Goal: Task Accomplishment & Management: Complete application form

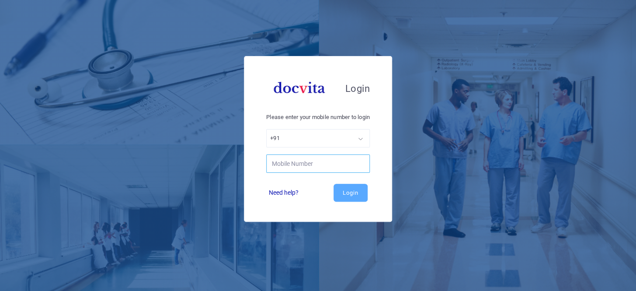
click at [305, 170] on input "text" at bounding box center [318, 163] width 104 height 18
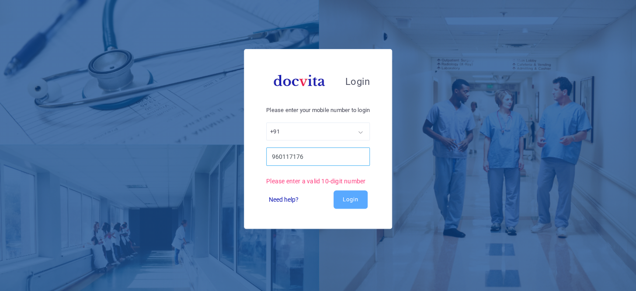
click at [315, 161] on input "960117176" at bounding box center [318, 156] width 104 height 18
type input "9"
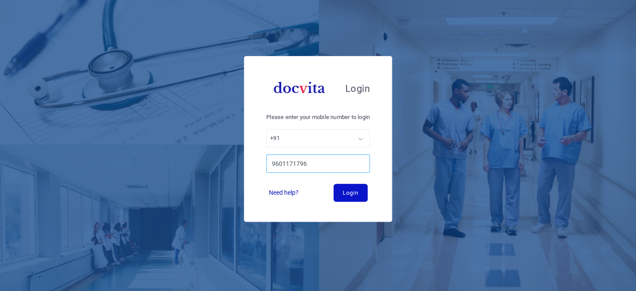
type input "9601171796"
click at [337, 192] on button "Login" at bounding box center [350, 192] width 34 height 18
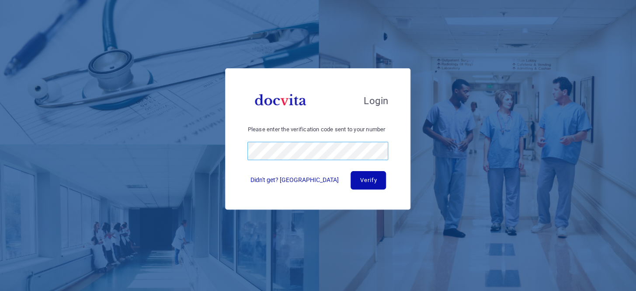
click at [350, 171] on button "Verify" at bounding box center [367, 180] width 35 height 18
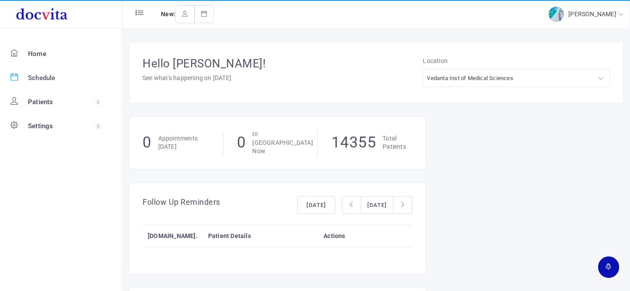
click at [50, 79] on span "Schedule" at bounding box center [42, 78] width 28 height 8
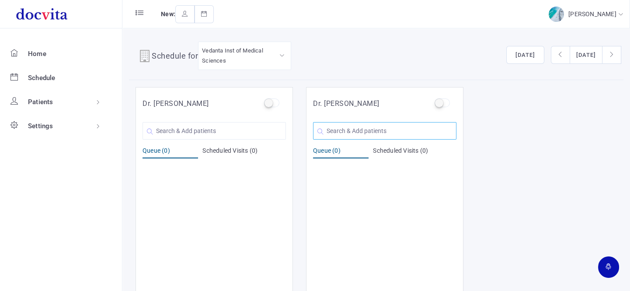
click at [328, 131] on input "text" at bounding box center [384, 130] width 143 height 17
type input "S"
click at [166, 122] on input "text" at bounding box center [213, 130] width 143 height 17
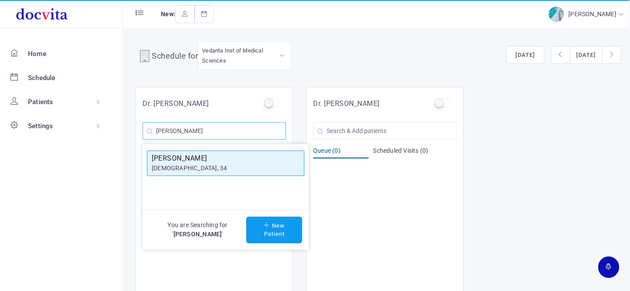
type input "[PERSON_NAME]"
click at [221, 161] on h5 "[PERSON_NAME]" at bounding box center [226, 158] width 148 height 10
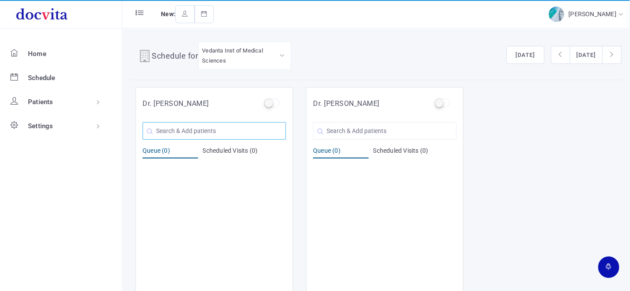
click at [212, 126] on input "text" at bounding box center [213, 130] width 143 height 17
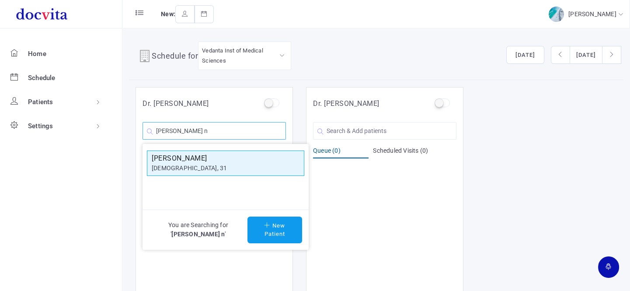
type input "[PERSON_NAME] n"
click at [223, 164] on div "[DEMOGRAPHIC_DATA], 31" at bounding box center [226, 167] width 148 height 9
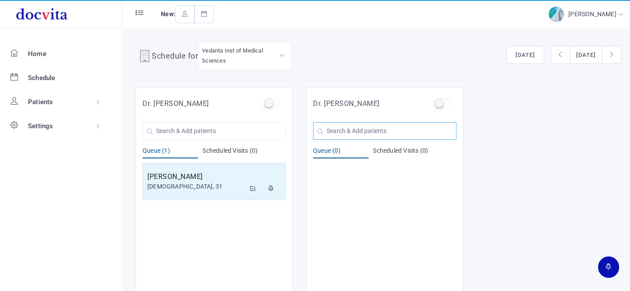
click at [340, 132] on input "text" at bounding box center [384, 130] width 143 height 17
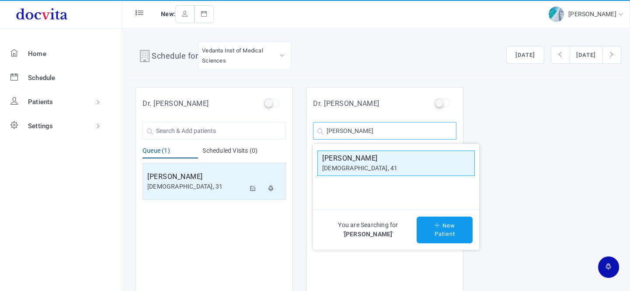
type input "[PERSON_NAME]"
click at [362, 158] on h5 "[PERSON_NAME]" at bounding box center [396, 158] width 148 height 10
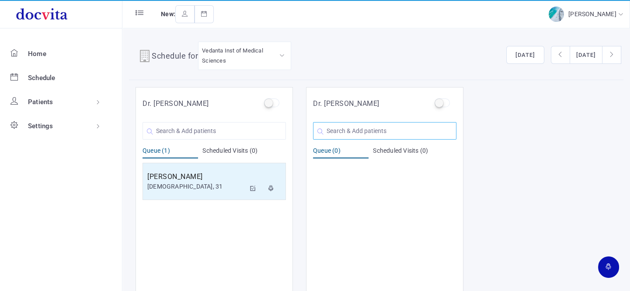
click at [358, 125] on input "text" at bounding box center [384, 130] width 143 height 17
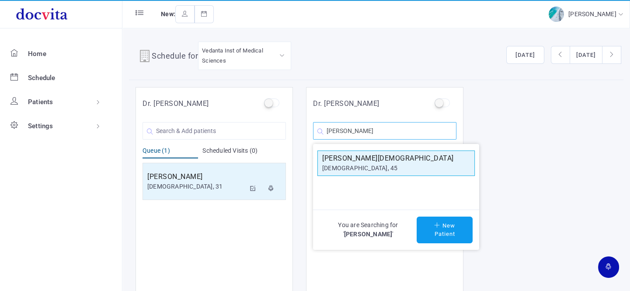
type input "[PERSON_NAME]"
click at [376, 157] on h5 "[PERSON_NAME][DEMOGRAPHIC_DATA]" at bounding box center [396, 158] width 148 height 10
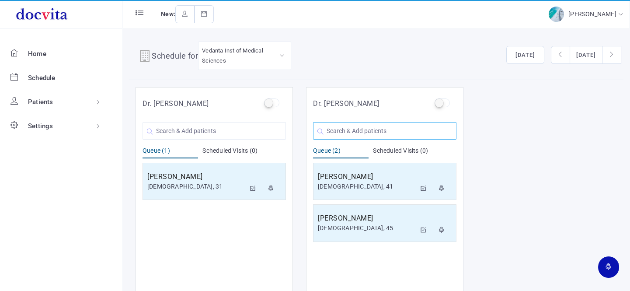
click at [381, 131] on input "text" at bounding box center [384, 130] width 143 height 17
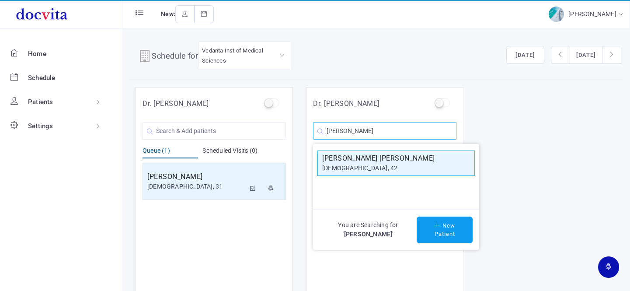
type input "[PERSON_NAME]"
click at [367, 162] on h5 "[PERSON_NAME] [PERSON_NAME]" at bounding box center [396, 158] width 148 height 10
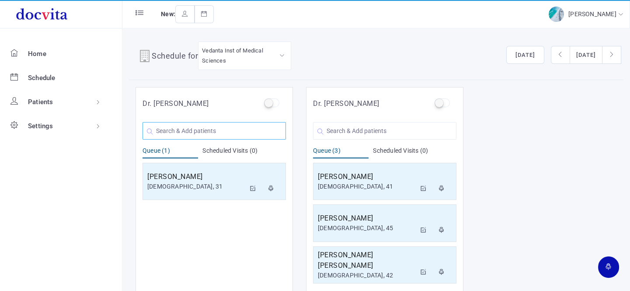
click at [223, 138] on input "text" at bounding box center [213, 130] width 143 height 17
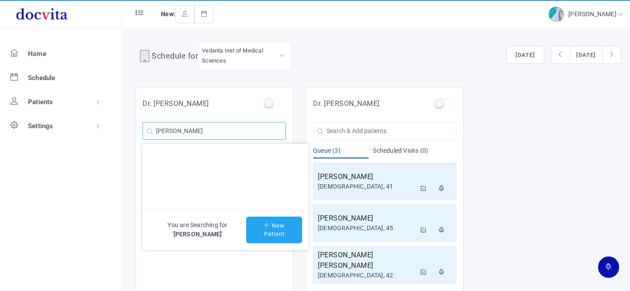
type input "[PERSON_NAME]"
click at [274, 228] on button "New Patient" at bounding box center [274, 229] width 56 height 27
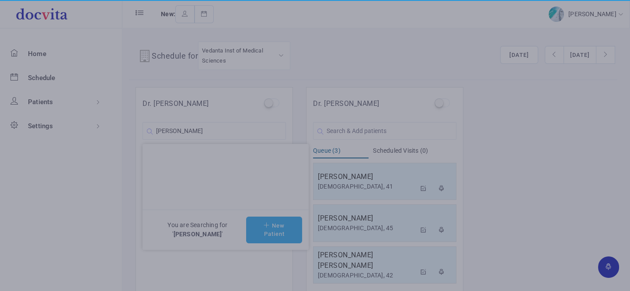
type input "[PERSON_NAME]"
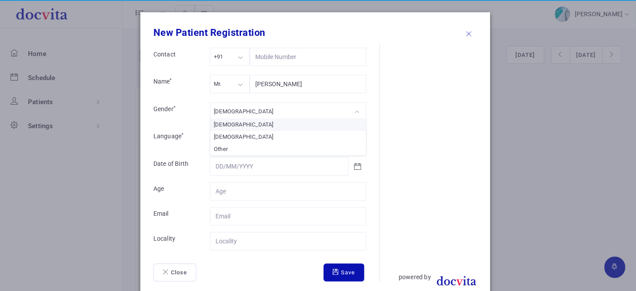
click at [237, 114] on div "[DEMOGRAPHIC_DATA]" at bounding box center [288, 111] width 156 height 18
click at [226, 89] on div "Mr." at bounding box center [230, 84] width 40 height 18
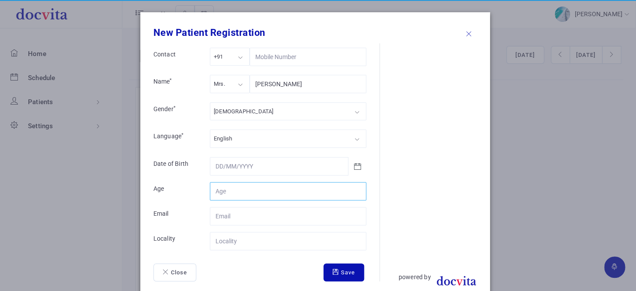
click at [224, 187] on input "Contact" at bounding box center [288, 191] width 156 height 18
type input "28"
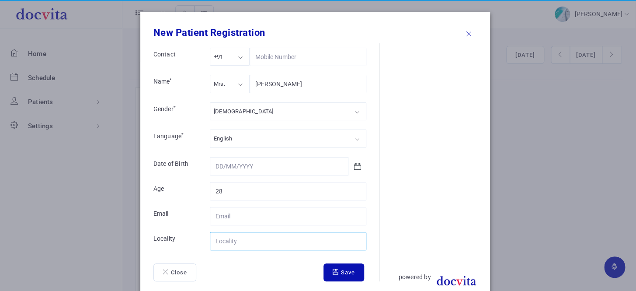
click at [229, 237] on input "Contact" at bounding box center [288, 241] width 156 height 18
type input "[GEOGRAPHIC_DATA]"
click at [329, 263] on button "Save" at bounding box center [343, 272] width 41 height 18
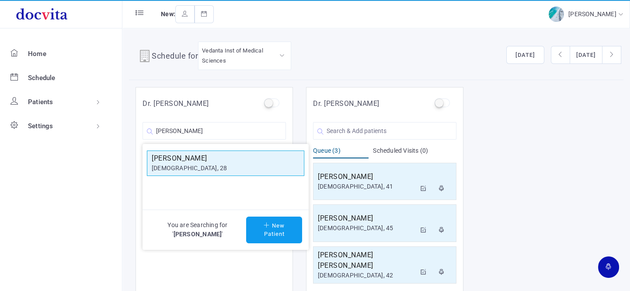
click at [198, 158] on h5 "[PERSON_NAME]" at bounding box center [226, 158] width 148 height 10
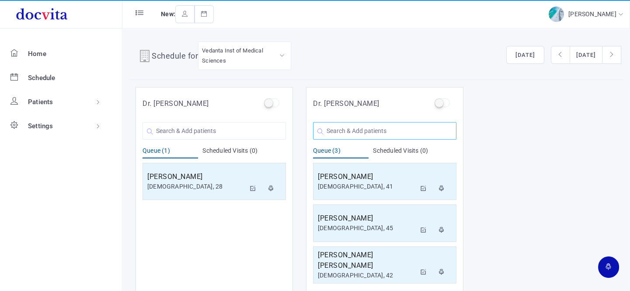
click at [338, 135] on input "text" at bounding box center [384, 130] width 143 height 17
click at [235, 127] on input "text" at bounding box center [213, 130] width 143 height 17
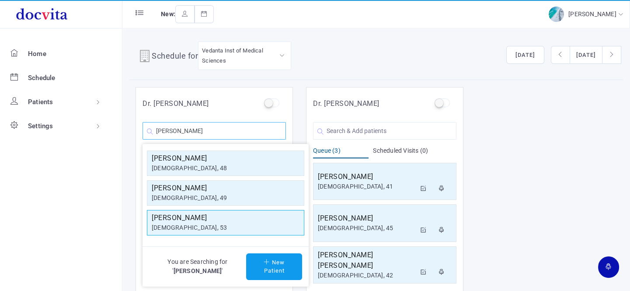
type input "[PERSON_NAME]"
click at [201, 226] on div "[DEMOGRAPHIC_DATA], 53" at bounding box center [226, 227] width 148 height 9
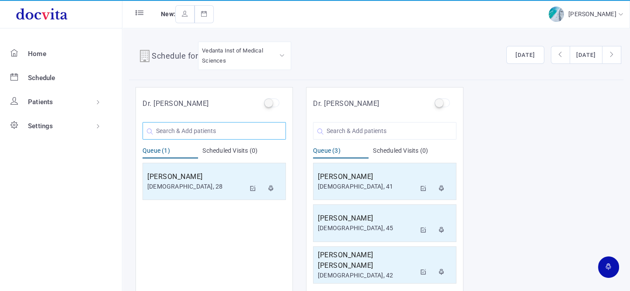
click at [203, 130] on input "text" at bounding box center [213, 130] width 143 height 17
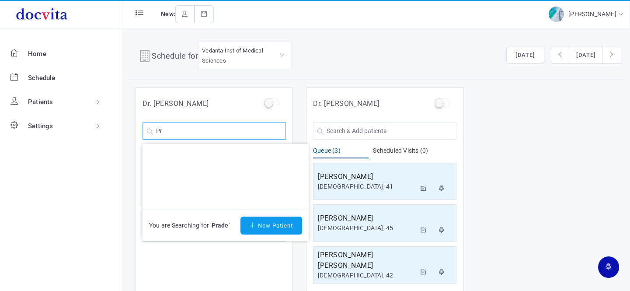
type input "P"
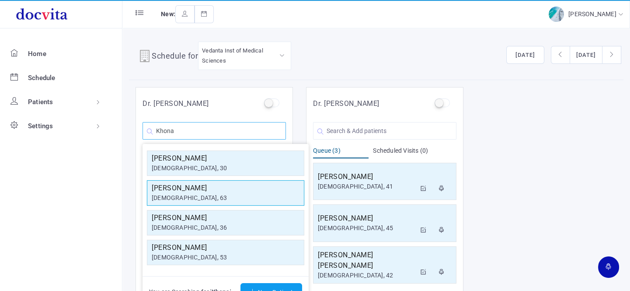
type input "Khona"
click at [228, 192] on h5 "[PERSON_NAME]" at bounding box center [226, 188] width 148 height 10
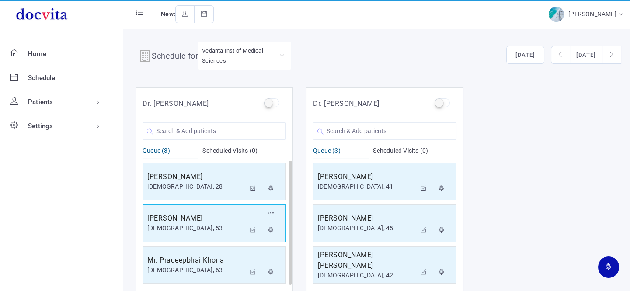
click at [211, 221] on h5 "[PERSON_NAME]" at bounding box center [196, 218] width 98 height 10
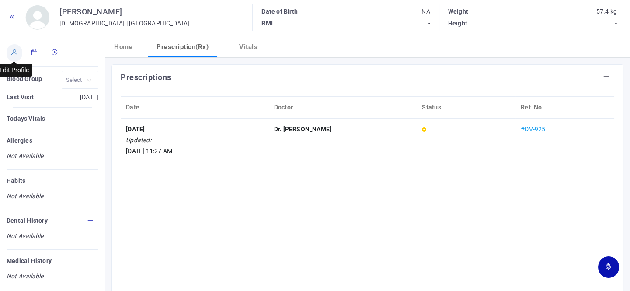
click at [19, 55] on link at bounding box center [15, 52] width 16 height 17
type input "[PERSON_NAME]"
type input "53"
type input "Gandhidham"
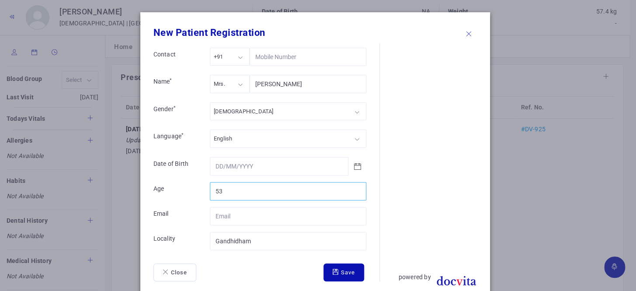
drag, startPoint x: 277, startPoint y: 193, endPoint x: 264, endPoint y: 196, distance: 13.9
click at [276, 193] on input "53" at bounding box center [288, 191] width 156 height 18
type input "54"
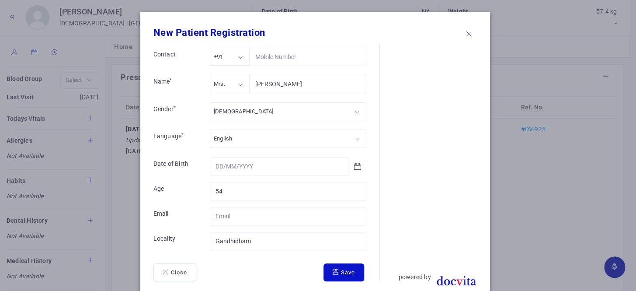
click at [331, 266] on button "Save" at bounding box center [343, 272] width 41 height 18
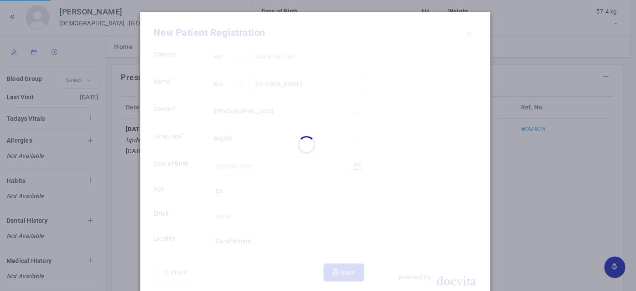
click at [331, 266] on div "New Patient Registration Contact +91 +91 +91 +1 +971 Name * Mrs. Mrs. Mr. Ms. M…" at bounding box center [314, 153] width 349 height 282
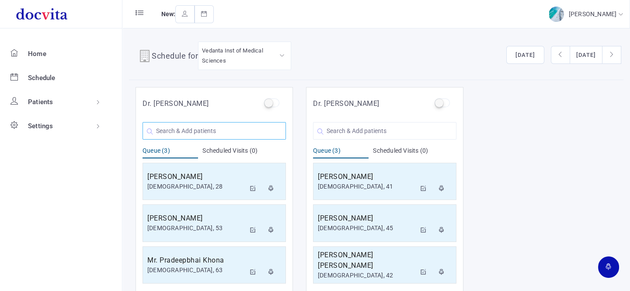
click at [241, 136] on input "text" at bounding box center [213, 130] width 143 height 17
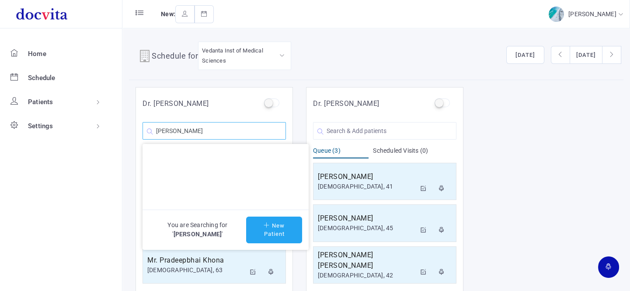
type input "[PERSON_NAME]"
click at [275, 234] on button "New Patient" at bounding box center [274, 229] width 56 height 27
type input "[PERSON_NAME]"
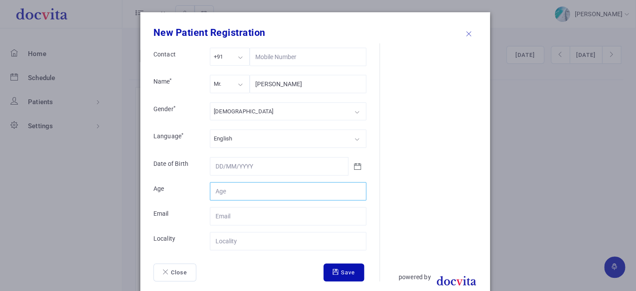
click at [253, 195] on input "Contact" at bounding box center [288, 191] width 156 height 18
type input "75"
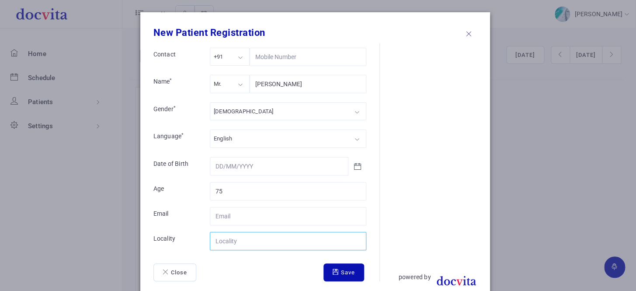
click at [238, 240] on input "Contact" at bounding box center [288, 241] width 156 height 18
type input "[GEOGRAPHIC_DATA]"
click at [336, 270] on button "Save" at bounding box center [343, 272] width 41 height 18
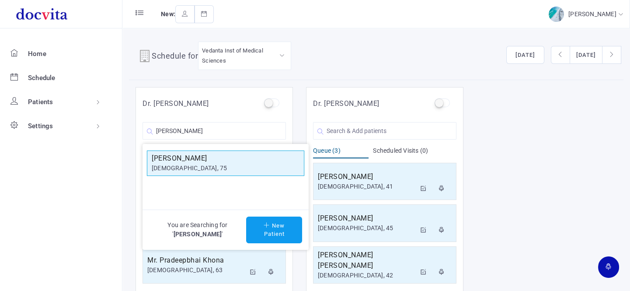
click at [207, 155] on h5 "[PERSON_NAME]" at bounding box center [226, 158] width 148 height 10
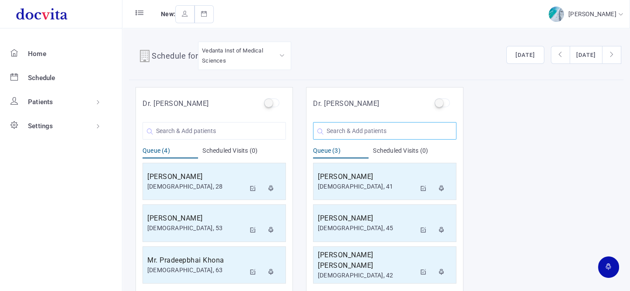
click at [363, 128] on input "text" at bounding box center [384, 130] width 143 height 17
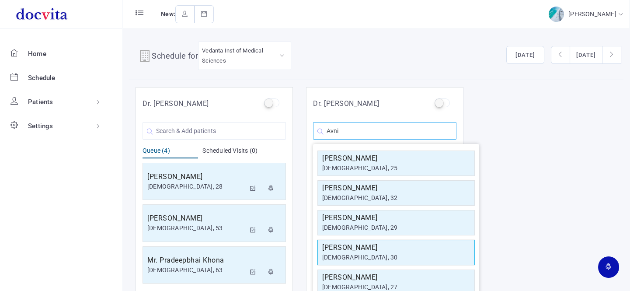
scroll to position [38, 0]
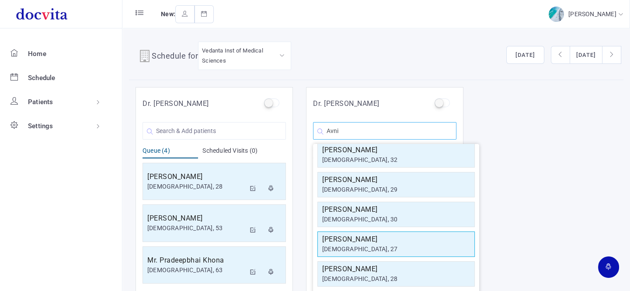
type input "Avni"
click at [394, 240] on h5 "[PERSON_NAME]" at bounding box center [396, 239] width 148 height 10
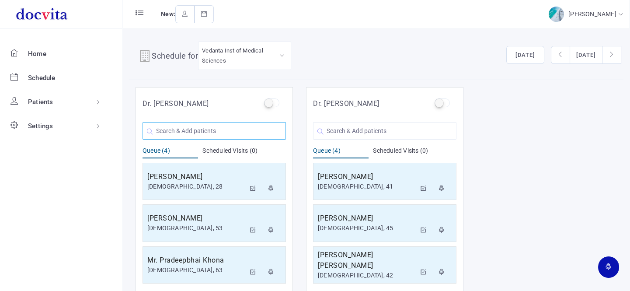
click at [213, 124] on input "text" at bounding box center [213, 130] width 143 height 17
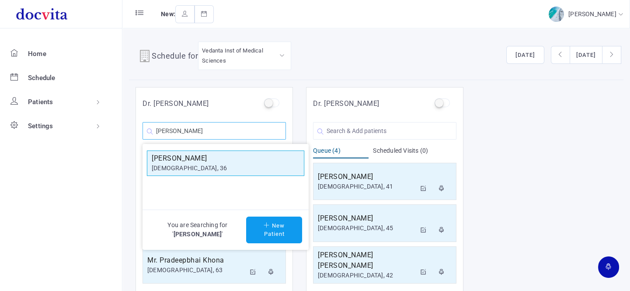
type input "[PERSON_NAME]"
click at [212, 163] on div "[DEMOGRAPHIC_DATA], 36" at bounding box center [226, 167] width 148 height 9
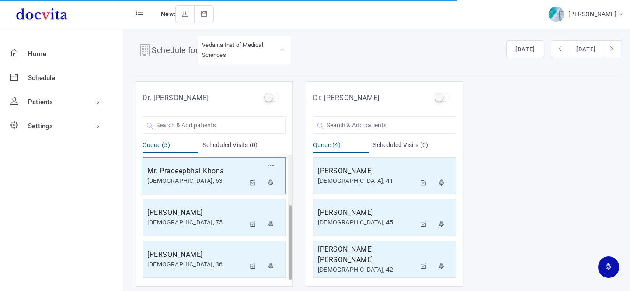
scroll to position [7, 0]
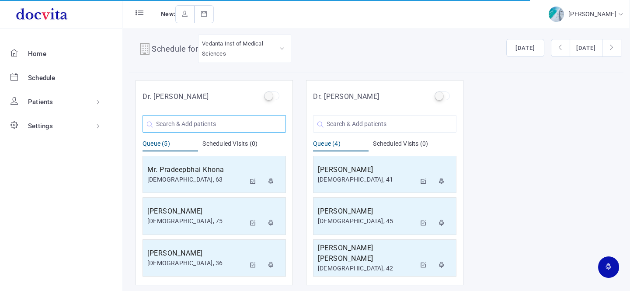
click at [203, 122] on input "text" at bounding box center [213, 123] width 143 height 17
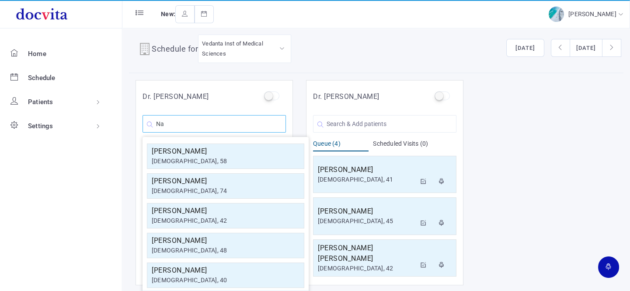
type input "N"
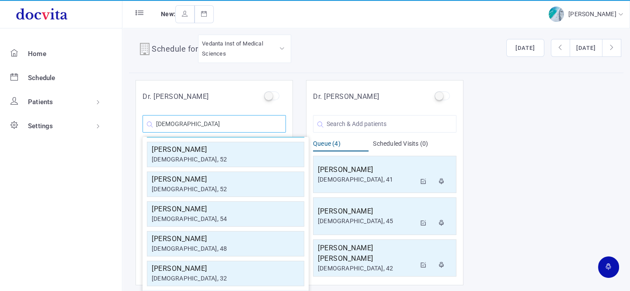
scroll to position [97, 0]
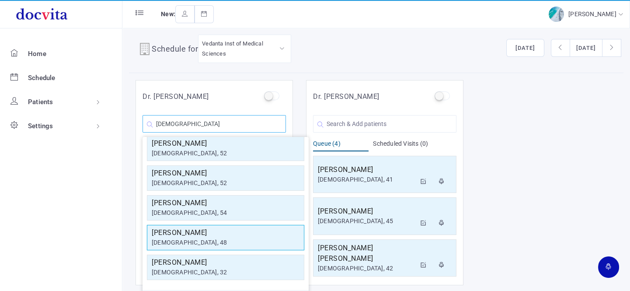
type input "[DEMOGRAPHIC_DATA]"
click at [195, 234] on h5 "[PERSON_NAME]" at bounding box center [226, 232] width 148 height 10
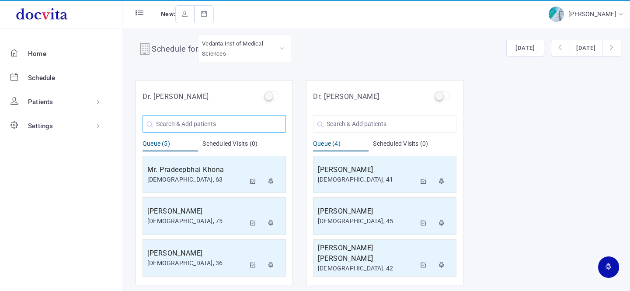
click at [201, 121] on input "text" at bounding box center [213, 123] width 143 height 17
click at [201, 120] on input "text" at bounding box center [213, 123] width 143 height 17
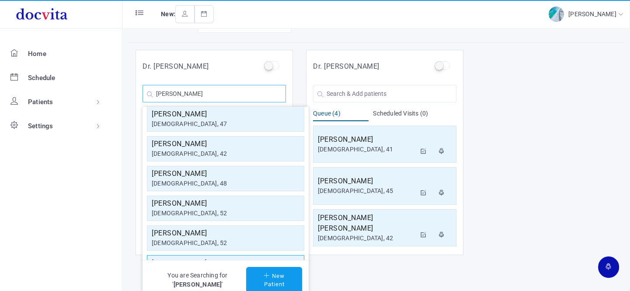
scroll to position [0, 0]
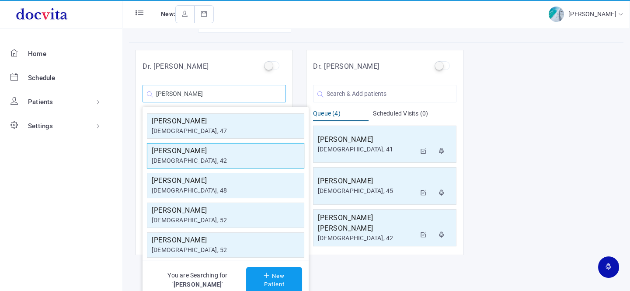
type input "[PERSON_NAME]"
click at [216, 154] on h5 "[PERSON_NAME]" at bounding box center [226, 150] width 148 height 10
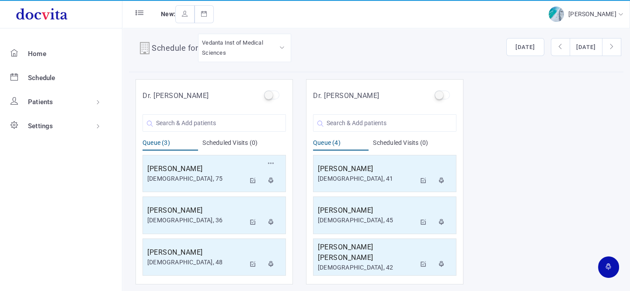
scroll to position [7, 0]
drag, startPoint x: 216, startPoint y: 125, endPoint x: 216, endPoint y: 120, distance: 5.2
click at [217, 124] on input "text" at bounding box center [213, 123] width 143 height 17
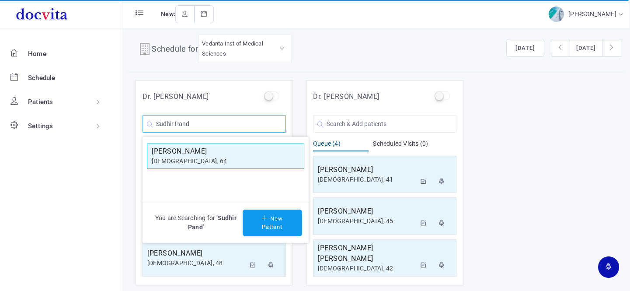
type input "Sudhir Pand"
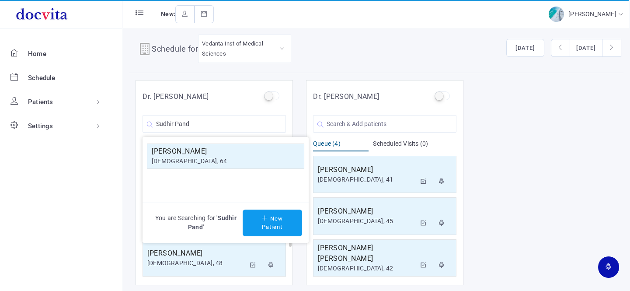
click at [229, 152] on h5 "[PERSON_NAME]" at bounding box center [226, 151] width 148 height 10
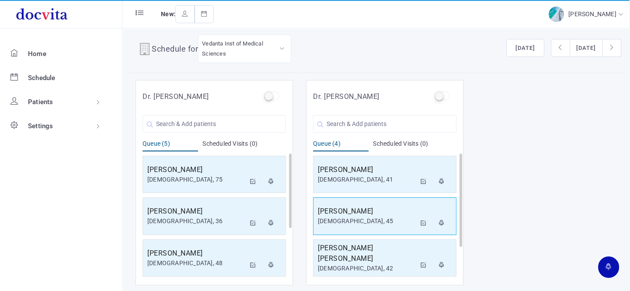
scroll to position [42, 0]
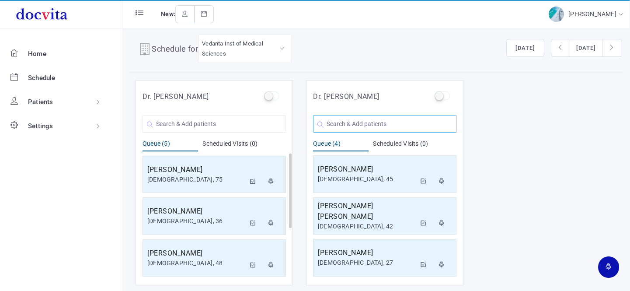
click at [366, 124] on input "text" at bounding box center [384, 123] width 143 height 17
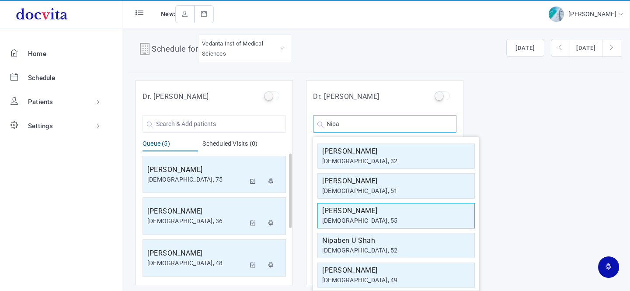
scroll to position [8, 0]
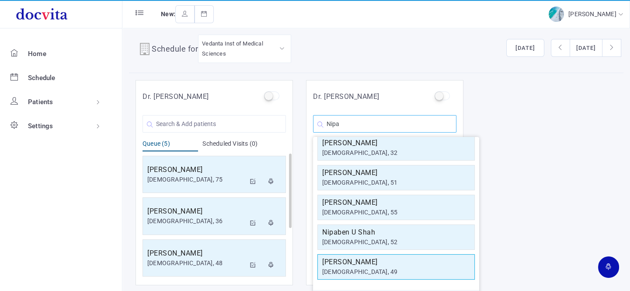
type input "Nipa"
click at [378, 261] on h5 "[PERSON_NAME]" at bounding box center [396, 261] width 148 height 10
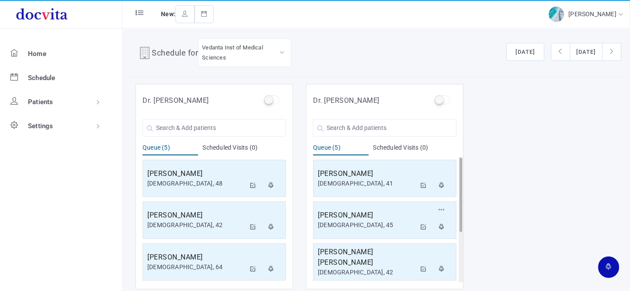
scroll to position [0, 0]
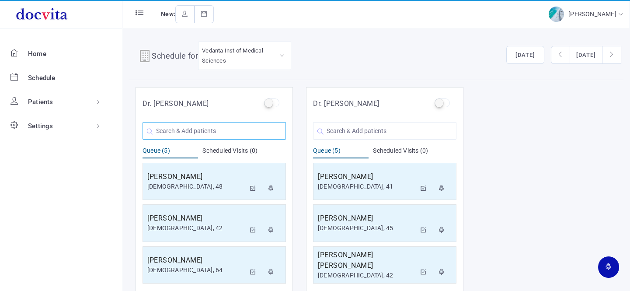
click at [212, 131] on input "text" at bounding box center [213, 130] width 143 height 17
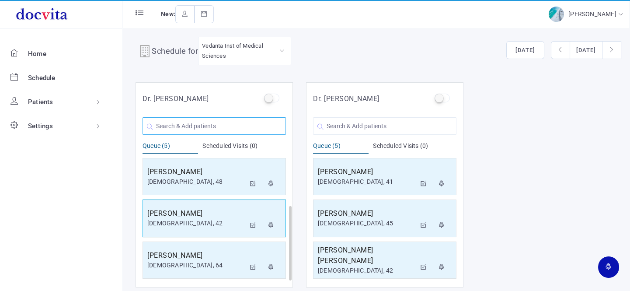
scroll to position [7, 0]
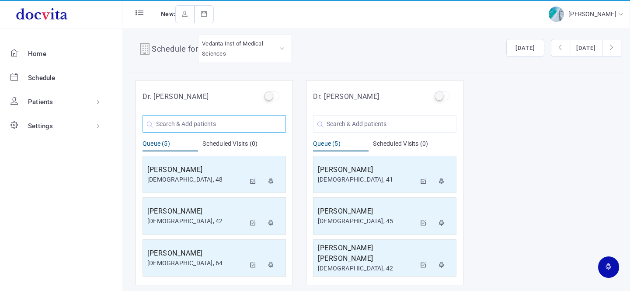
click at [212, 121] on input "text" at bounding box center [213, 123] width 143 height 17
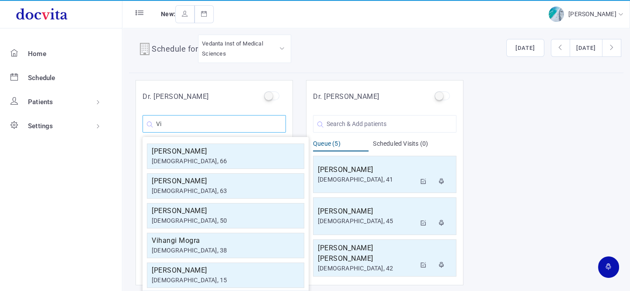
type input "V"
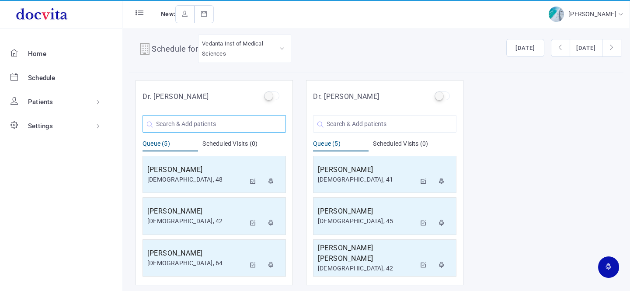
paste input "e"
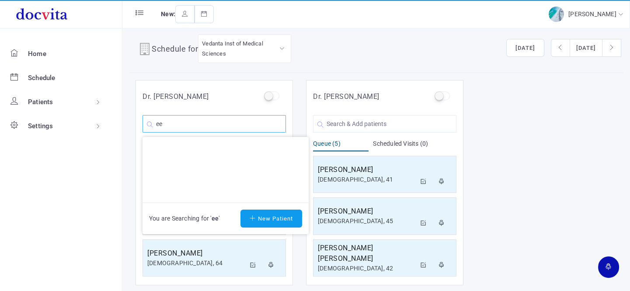
type input "e"
type input "V"
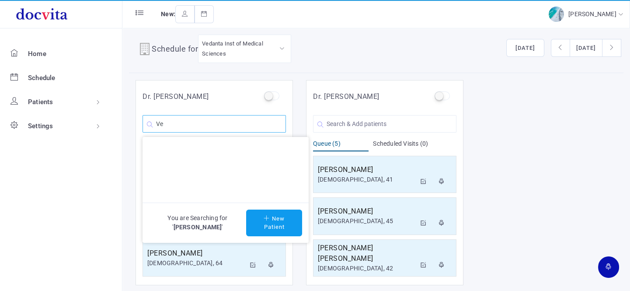
type input "V"
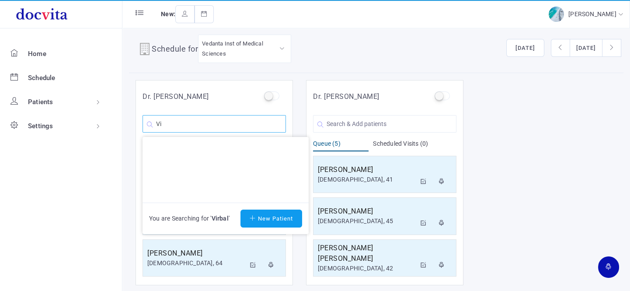
type input "V"
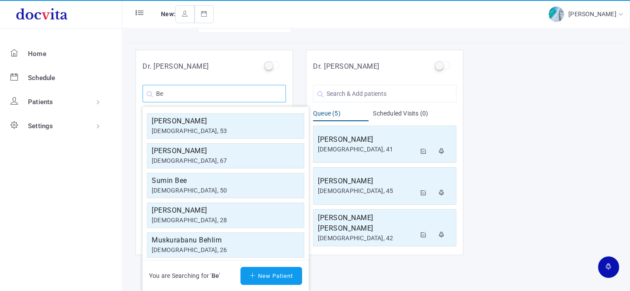
type input "B"
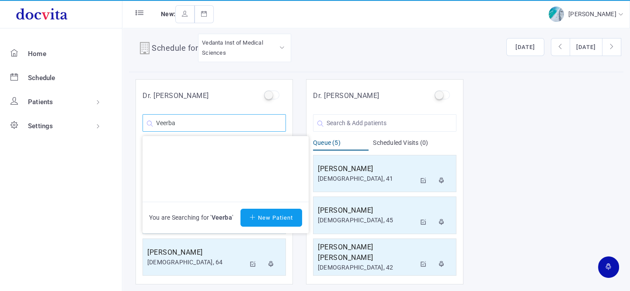
scroll to position [0, 0]
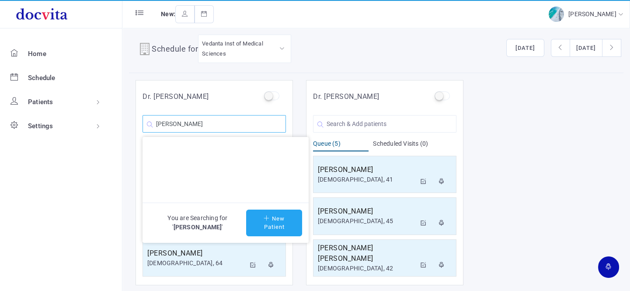
type input "[PERSON_NAME]"
click at [279, 224] on button "New Patient" at bounding box center [274, 222] width 56 height 27
type input "[PERSON_NAME]"
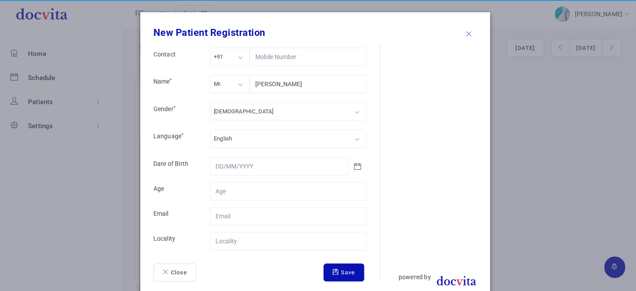
click at [239, 78] on div "Mr." at bounding box center [230, 84] width 40 height 18
drag, startPoint x: 244, startPoint y: 118, endPoint x: 250, endPoint y: 114, distance: 7.5
click at [250, 114] on div "[DEMOGRAPHIC_DATA]" at bounding box center [288, 111] width 156 height 18
click at [254, 193] on input "Contact" at bounding box center [288, 191] width 156 height 18
type input "75"
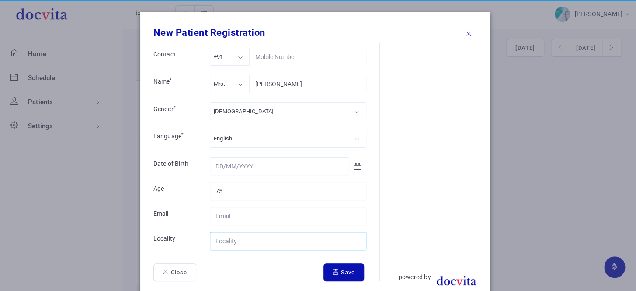
click at [252, 239] on input "Contact" at bounding box center [288, 241] width 156 height 18
type input "Baroda"
click at [342, 275] on button "Save" at bounding box center [343, 272] width 41 height 18
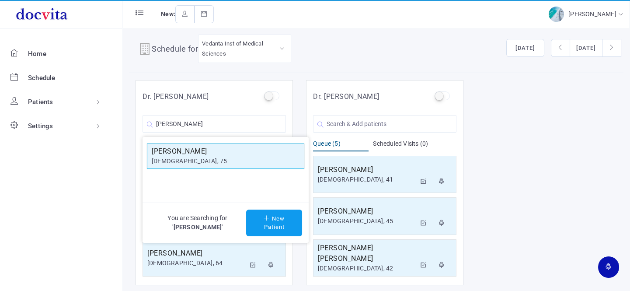
click at [238, 157] on div "[DEMOGRAPHIC_DATA], 75" at bounding box center [226, 160] width 148 height 9
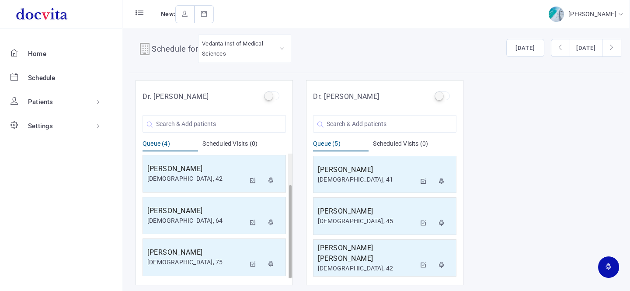
scroll to position [42, 0]
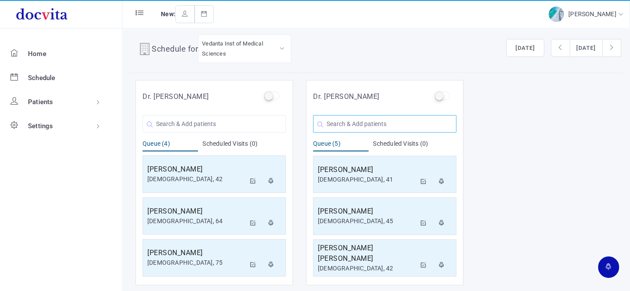
click at [378, 122] on input "text" at bounding box center [384, 123] width 143 height 17
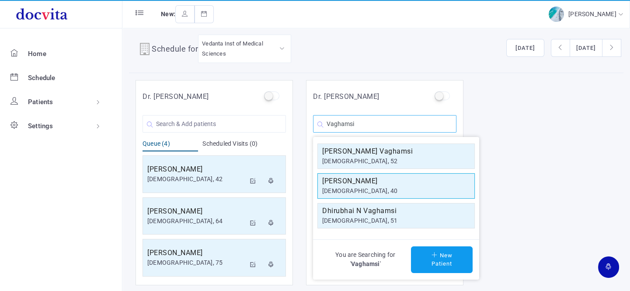
type input "Vaghamsi"
click at [362, 188] on div "[DEMOGRAPHIC_DATA], 40" at bounding box center [396, 190] width 148 height 9
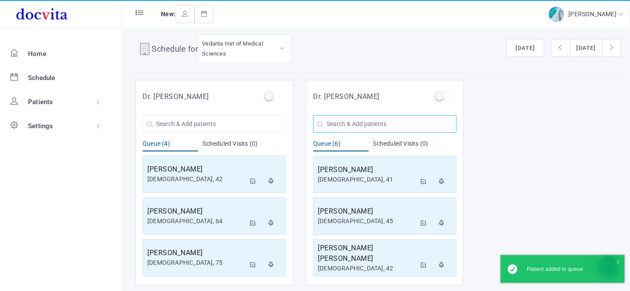
click at [363, 129] on input "text" at bounding box center [384, 123] width 143 height 17
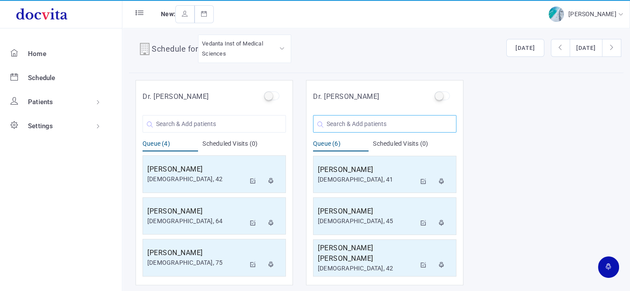
type input "S"
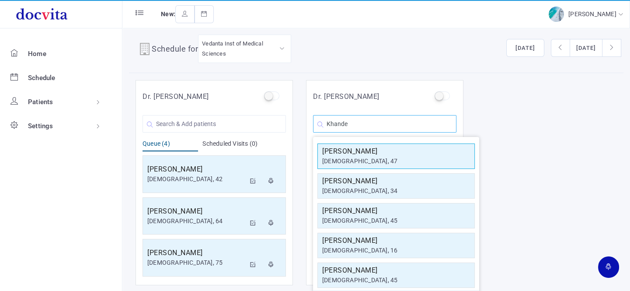
type input "Khande"
click at [366, 152] on h5 "[PERSON_NAME]" at bounding box center [396, 151] width 148 height 10
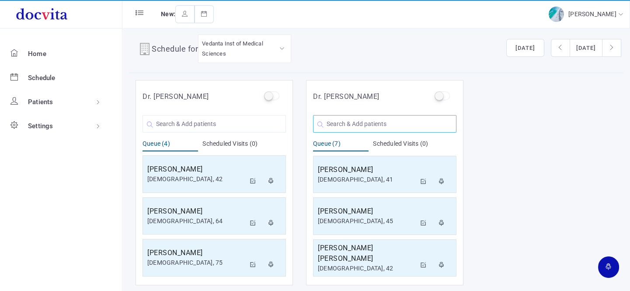
click at [372, 125] on input "text" at bounding box center [384, 123] width 143 height 17
type input "A"
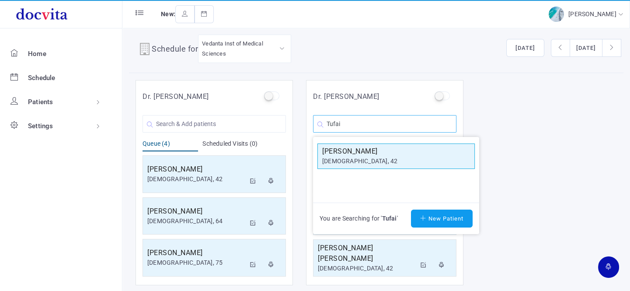
type input "Tufai"
click at [357, 155] on h5 "[PERSON_NAME]" at bounding box center [396, 151] width 148 height 10
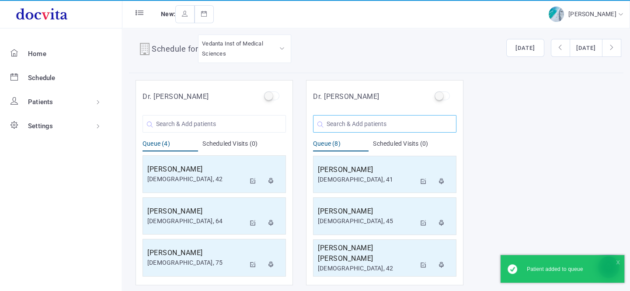
click at [340, 116] on input "text" at bounding box center [384, 123] width 143 height 17
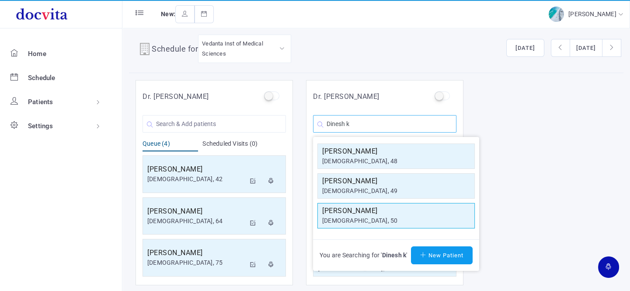
type input "Dinesh k"
click at [367, 216] on div "[DEMOGRAPHIC_DATA], 50" at bounding box center [396, 220] width 148 height 9
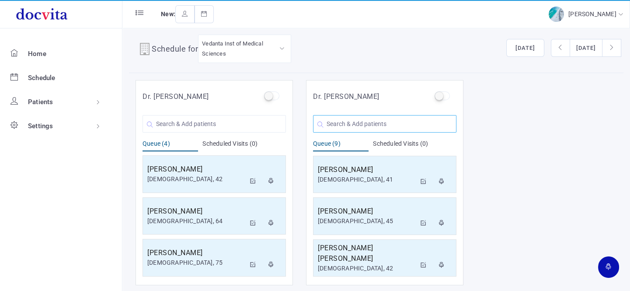
click at [341, 123] on input "text" at bounding box center [384, 123] width 143 height 17
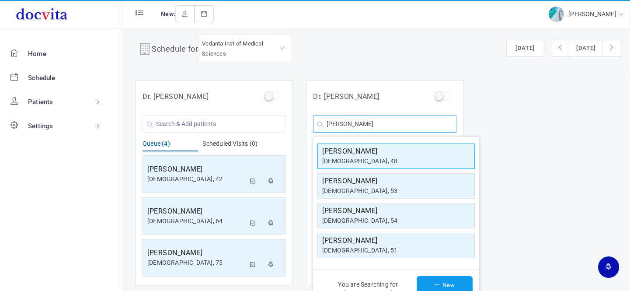
type input "[PERSON_NAME]"
click at [381, 155] on h5 "[PERSON_NAME]" at bounding box center [396, 151] width 148 height 10
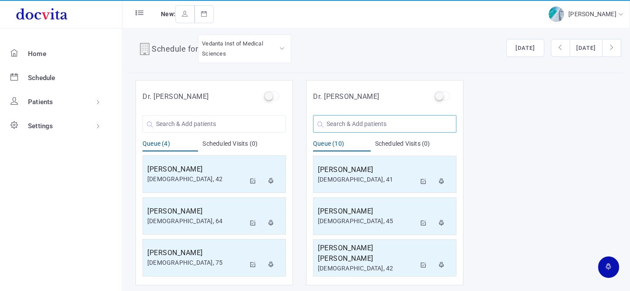
click at [382, 122] on input "text" at bounding box center [384, 123] width 143 height 17
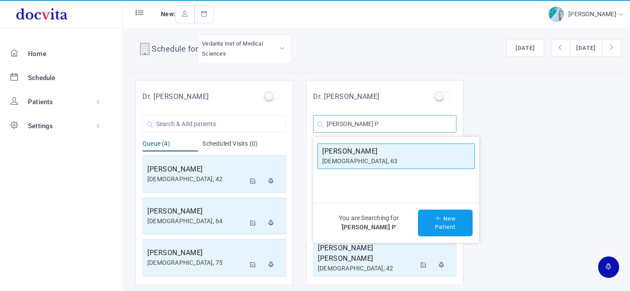
type input "[PERSON_NAME] P"
click at [371, 158] on div "[DEMOGRAPHIC_DATA], 63" at bounding box center [396, 160] width 148 height 9
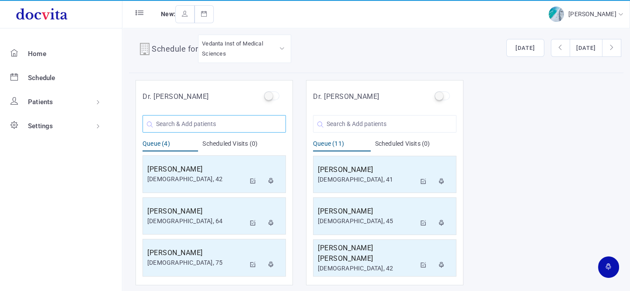
click at [226, 123] on input "text" at bounding box center [213, 123] width 143 height 17
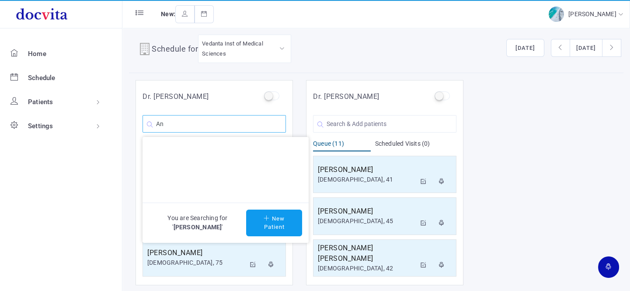
type input "A"
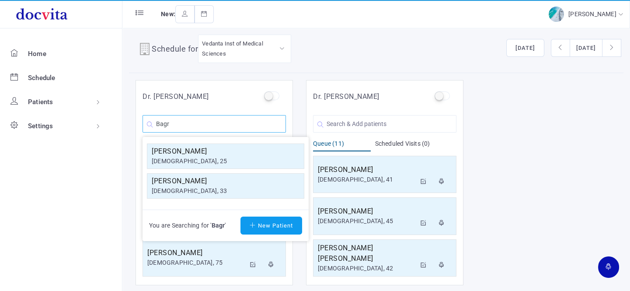
type input "Bagr"
click at [211, 180] on h5 "[PERSON_NAME]" at bounding box center [226, 181] width 148 height 10
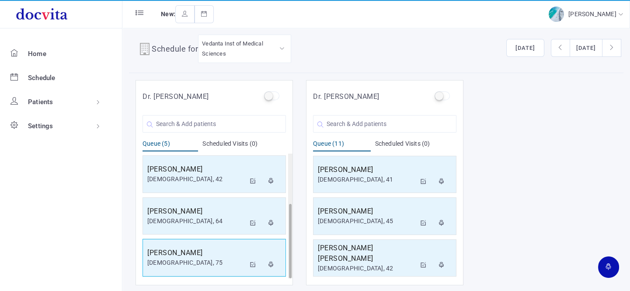
scroll to position [83, 0]
click at [204, 248] on h5 "[PERSON_NAME]" at bounding box center [196, 253] width 98 height 10
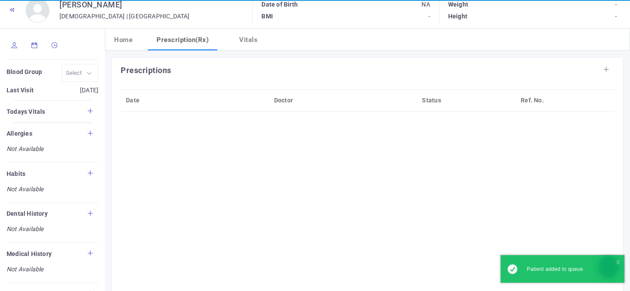
click at [14, 45] on icon at bounding box center [14, 45] width 6 height 6
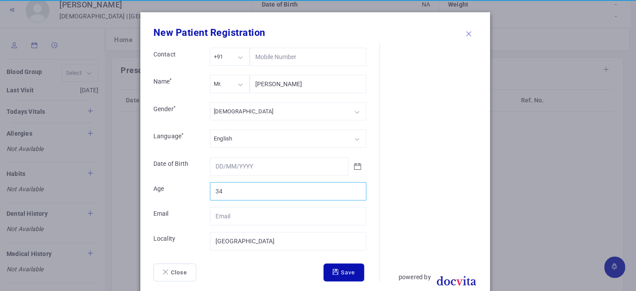
click at [352, 187] on input "34" at bounding box center [288, 191] width 156 height 18
click at [352, 187] on input "35" at bounding box center [288, 191] width 156 height 18
type input "36"
click at [352, 187] on input "36" at bounding box center [288, 191] width 156 height 18
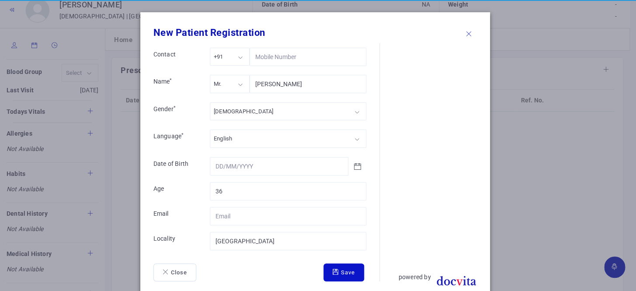
click at [336, 273] on button "Save" at bounding box center [343, 272] width 41 height 18
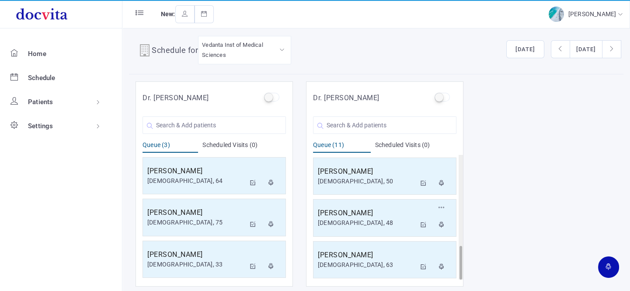
scroll to position [7, 0]
click at [370, 124] on input "text" at bounding box center [384, 123] width 143 height 17
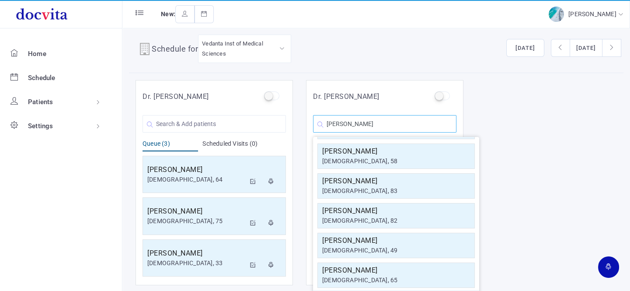
scroll to position [156, 0]
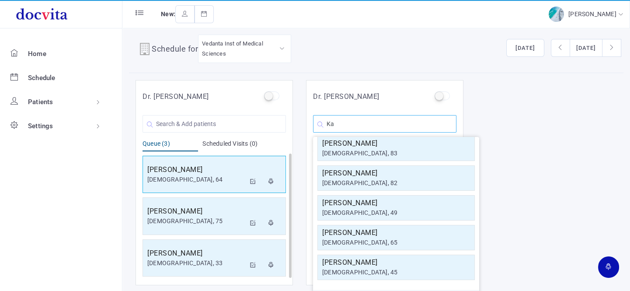
type input "K"
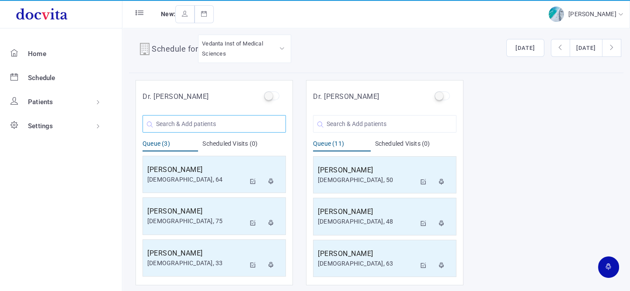
click at [205, 121] on input "text" at bounding box center [213, 123] width 143 height 17
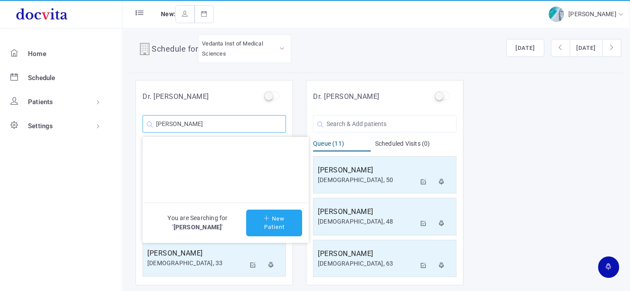
type input "[PERSON_NAME]"
click at [269, 220] on button "New Patient" at bounding box center [274, 222] width 56 height 27
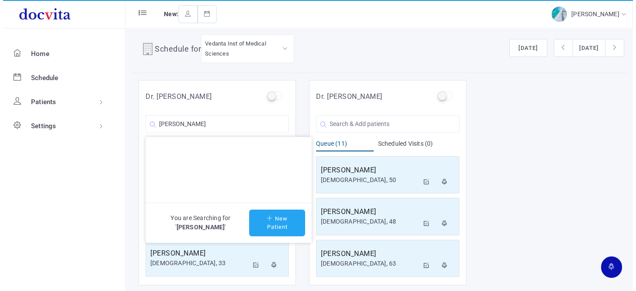
type input "[PERSON_NAME]"
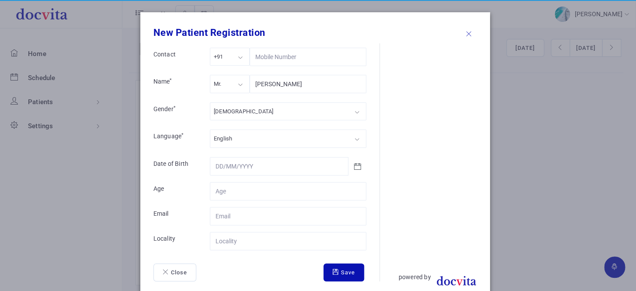
click at [239, 85] on div "Mr." at bounding box center [230, 84] width 40 height 18
click at [235, 111] on div "[DEMOGRAPHIC_DATA]" at bounding box center [288, 111] width 156 height 18
click at [248, 190] on input "Contact" at bounding box center [288, 191] width 156 height 18
type input "54"
drag, startPoint x: 247, startPoint y: 241, endPoint x: 249, endPoint y: 236, distance: 5.1
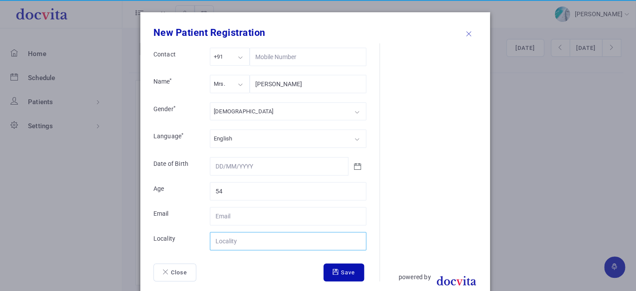
click at [249, 240] on input "Contact" at bounding box center [288, 241] width 156 height 18
type input "[GEOGRAPHIC_DATA]"
click at [337, 271] on button "Save" at bounding box center [343, 272] width 41 height 18
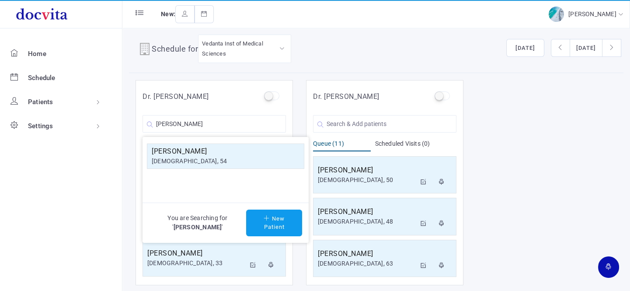
drag, startPoint x: 229, startPoint y: 156, endPoint x: 304, endPoint y: 139, distance: 76.6
click at [230, 156] on div "[DEMOGRAPHIC_DATA], 54" at bounding box center [226, 160] width 148 height 9
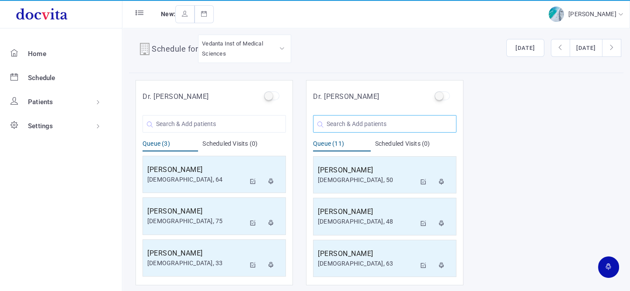
click at [367, 125] on input "text" at bounding box center [384, 123] width 143 height 17
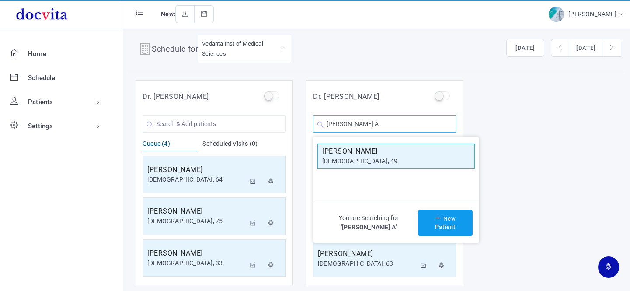
type input "[PERSON_NAME] A"
click at [368, 152] on h5 "[PERSON_NAME]" at bounding box center [396, 151] width 148 height 10
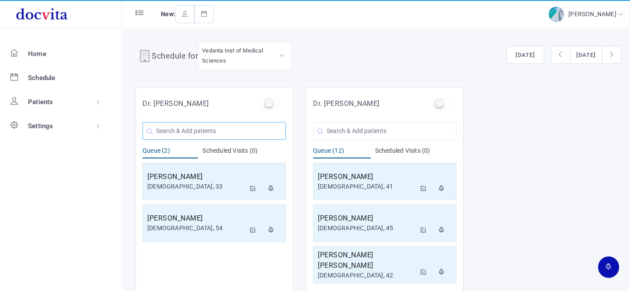
click at [187, 130] on input "text" at bounding box center [213, 130] width 143 height 17
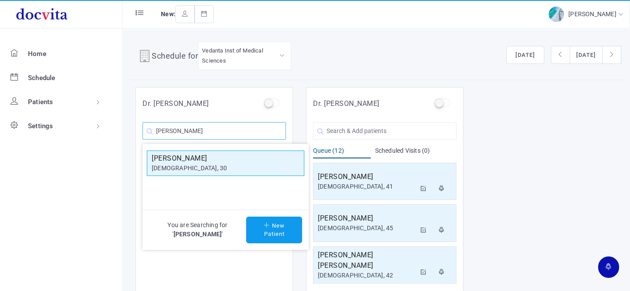
type input "Vidit"
click at [187, 164] on div "[DEMOGRAPHIC_DATA], 30" at bounding box center [226, 167] width 148 height 9
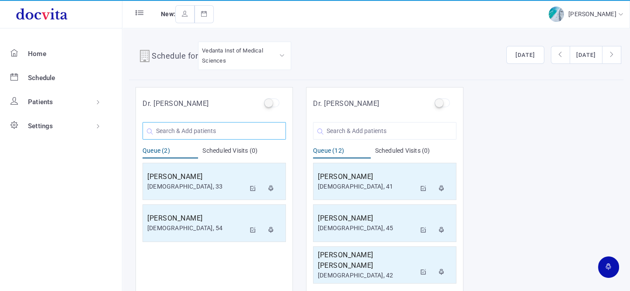
click at [195, 128] on input "text" at bounding box center [213, 130] width 143 height 17
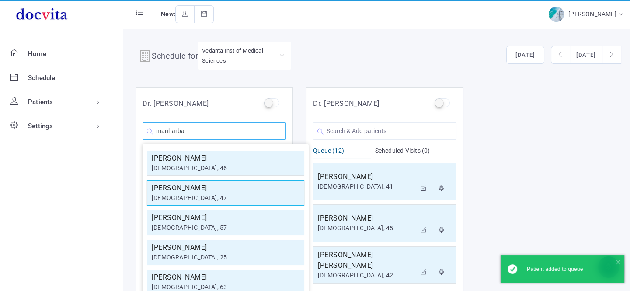
type input "manharba"
click at [212, 194] on div "[DEMOGRAPHIC_DATA], 47" at bounding box center [226, 197] width 148 height 9
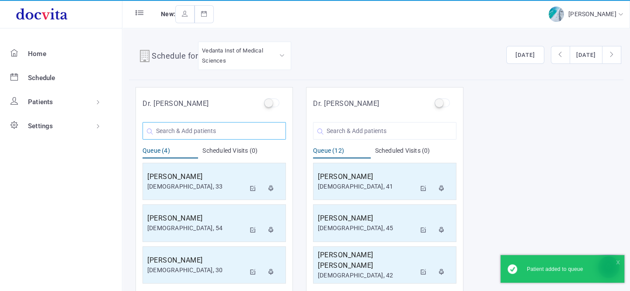
click at [201, 125] on input "text" at bounding box center [213, 130] width 143 height 17
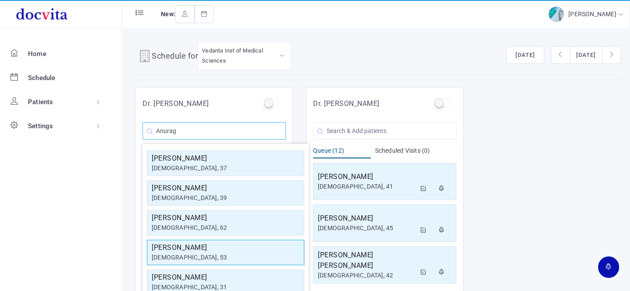
type input "Anurag"
click at [204, 254] on div "[DEMOGRAPHIC_DATA], 53" at bounding box center [226, 257] width 148 height 9
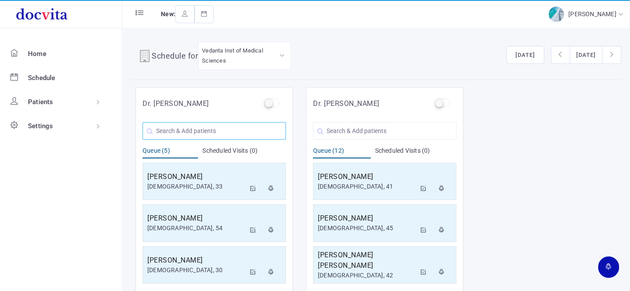
click at [213, 131] on input "text" at bounding box center [213, 130] width 143 height 17
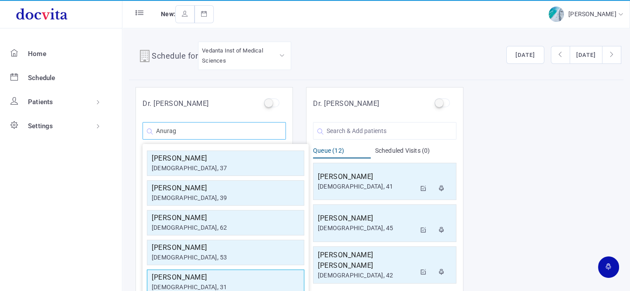
type input "Anurag"
drag, startPoint x: 201, startPoint y: 284, endPoint x: 208, endPoint y: 280, distance: 7.4
click at [202, 284] on div "[DEMOGRAPHIC_DATA], 31" at bounding box center [226, 286] width 148 height 9
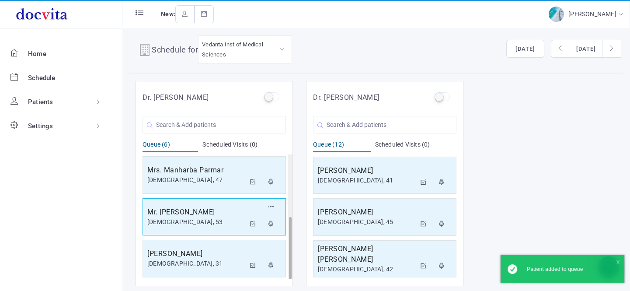
scroll to position [7, 0]
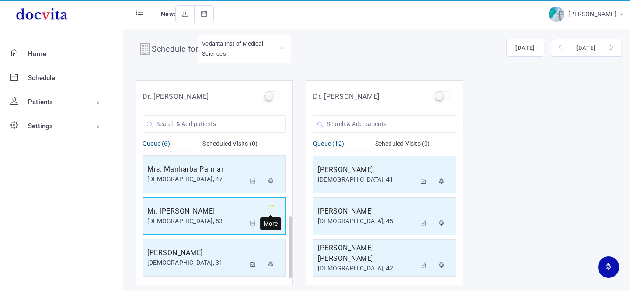
click at [270, 200] on button "button" at bounding box center [271, 207] width 16 height 15
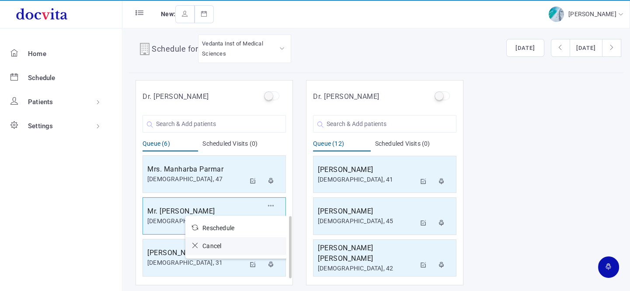
click at [194, 243] on icon at bounding box center [197, 245] width 10 height 6
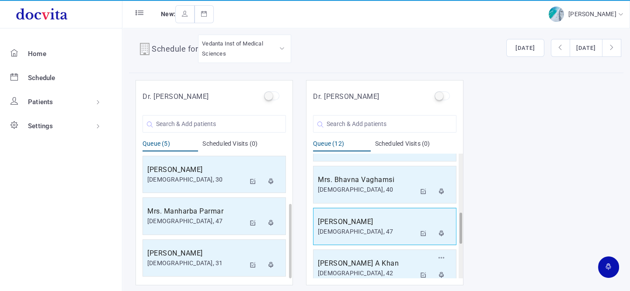
scroll to position [375, 0]
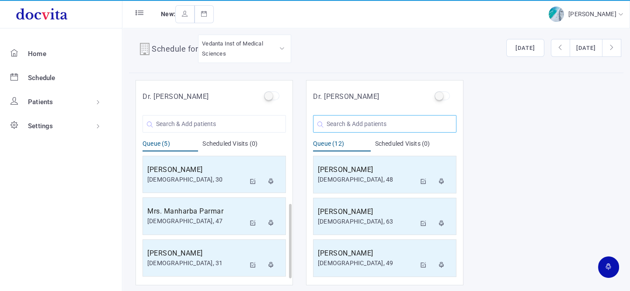
click at [363, 124] on input "text" at bounding box center [384, 123] width 143 height 17
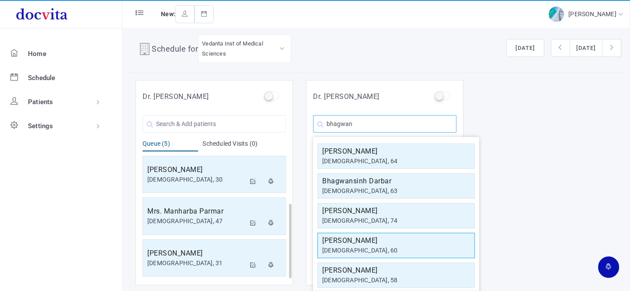
type input "bhagwan"
click at [368, 237] on h5 "Bhagwan Varma" at bounding box center [396, 240] width 148 height 10
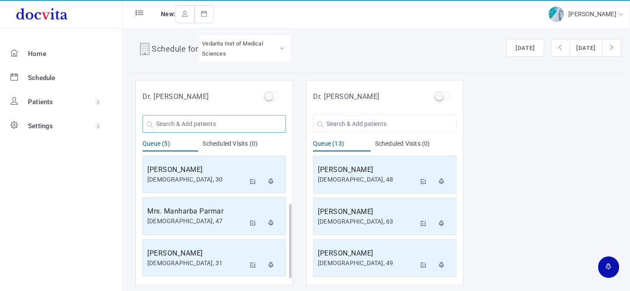
click at [238, 125] on input "text" at bounding box center [213, 123] width 143 height 17
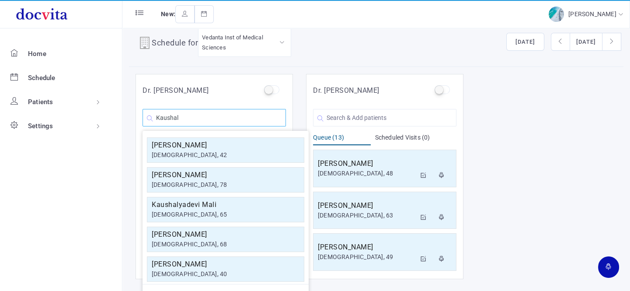
scroll to position [0, 0]
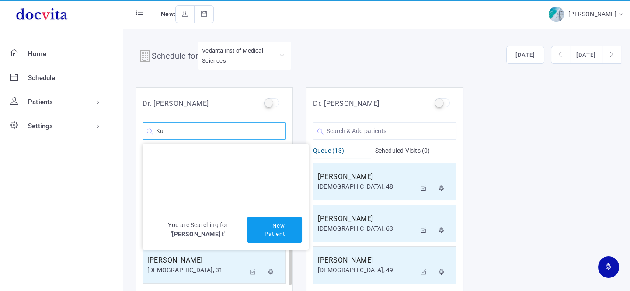
type input "K"
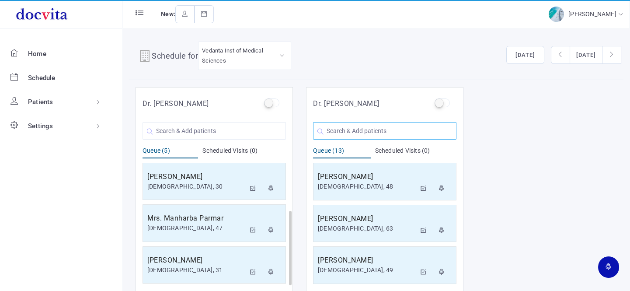
click at [392, 130] on input "text" at bounding box center [384, 130] width 143 height 17
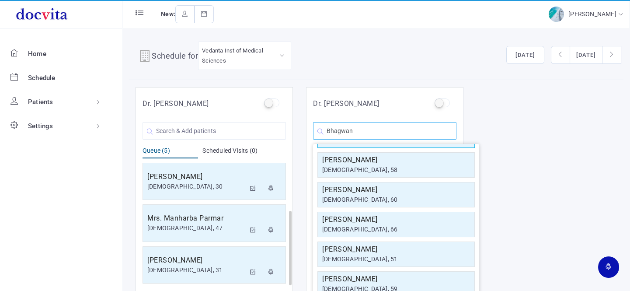
scroll to position [156, 0]
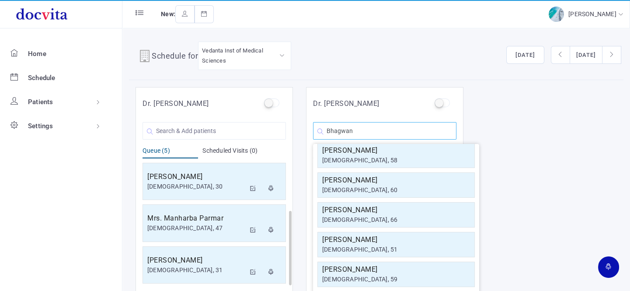
type input "Bhagwan"
click at [203, 126] on input "text" at bounding box center [213, 130] width 143 height 17
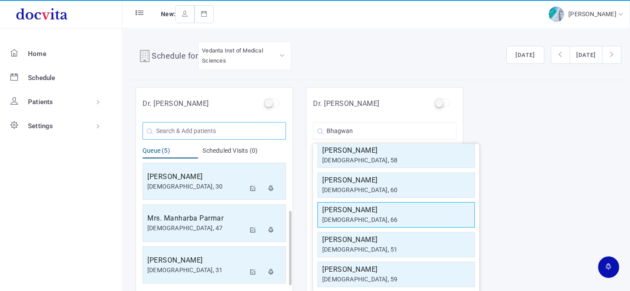
scroll to position [45, 0]
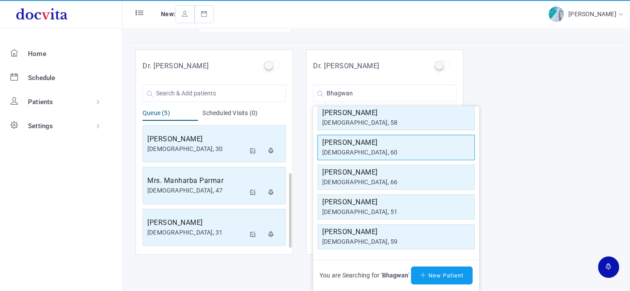
click at [361, 138] on h5 "Bhagwan Varma" at bounding box center [396, 142] width 148 height 10
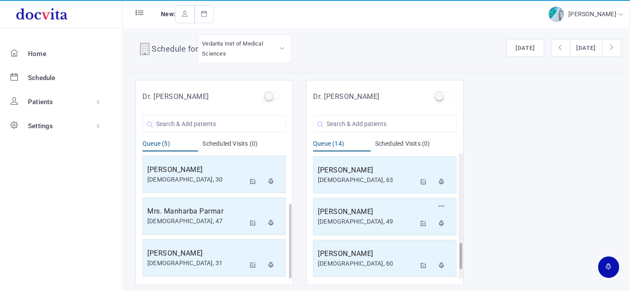
scroll to position [459, 0]
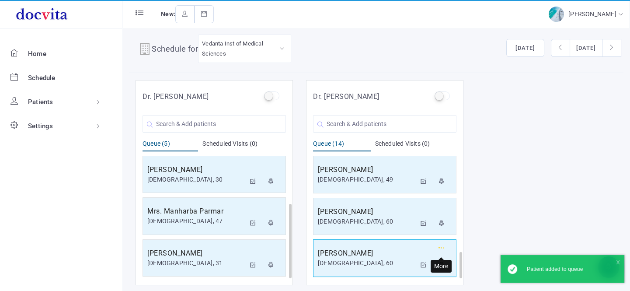
click at [443, 245] on icon "button" at bounding box center [441, 248] width 6 height 6
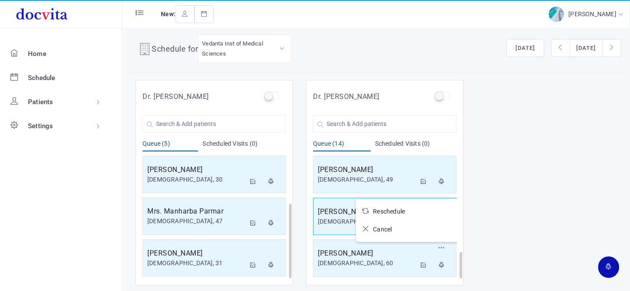
click at [365, 227] on icon at bounding box center [367, 228] width 10 height 6
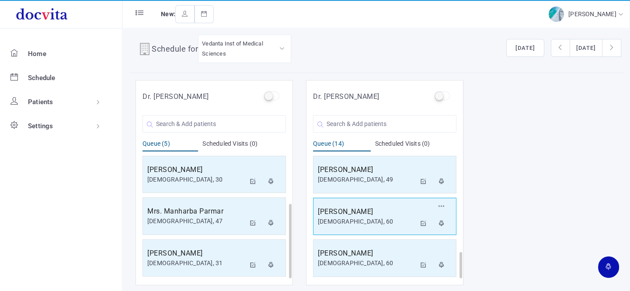
scroll to position [417, 0]
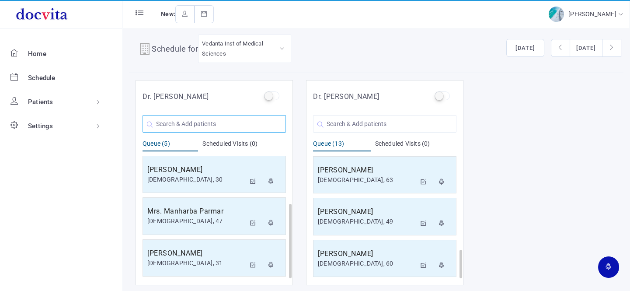
click at [220, 122] on input "text" at bounding box center [213, 123] width 143 height 17
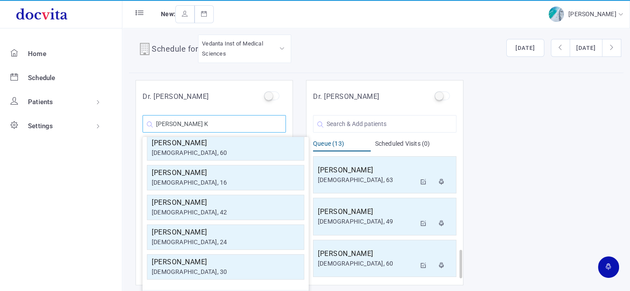
scroll to position [0, 0]
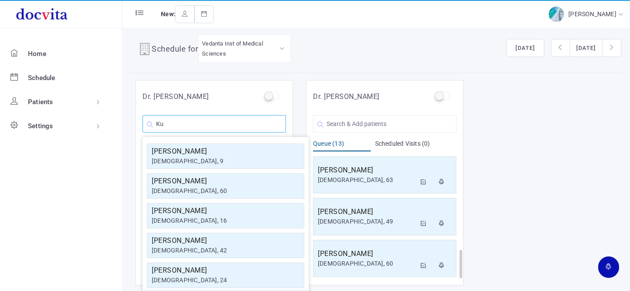
type input "K"
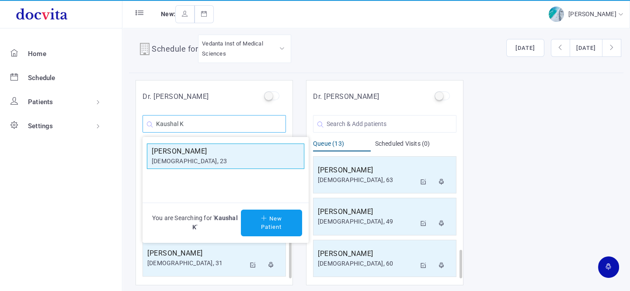
type input "Kaushal K"
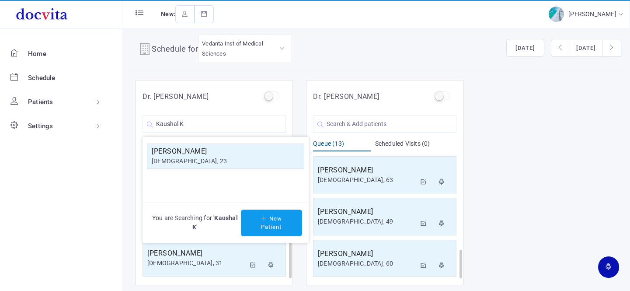
click at [202, 157] on div "[DEMOGRAPHIC_DATA], 23" at bounding box center [226, 160] width 148 height 9
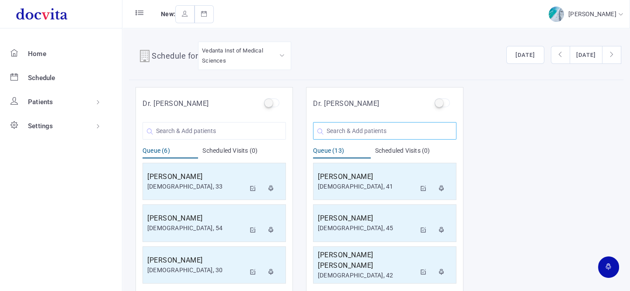
click at [349, 129] on input "text" at bounding box center [384, 130] width 143 height 17
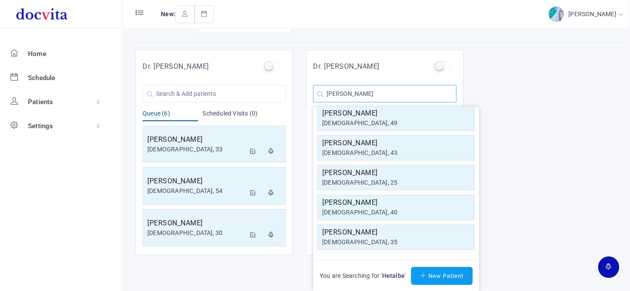
scroll to position [97, 0]
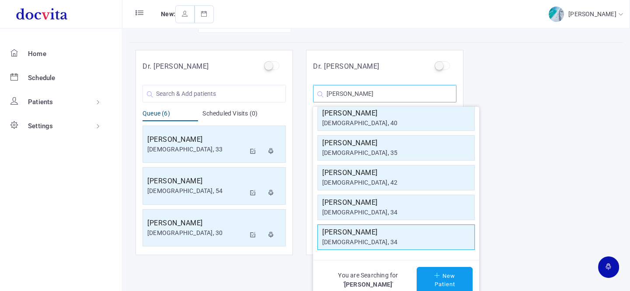
type input "Hetalben"
click at [380, 235] on h5 "Hetalben R Prajapati" at bounding box center [396, 232] width 148 height 10
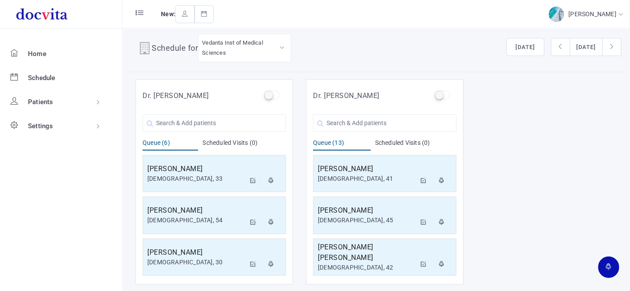
scroll to position [7, 0]
click at [357, 121] on input "text" at bounding box center [384, 123] width 143 height 17
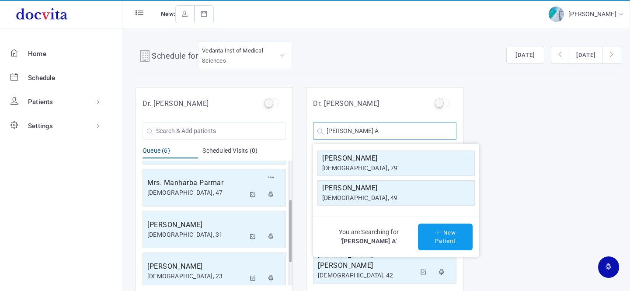
scroll to position [0, 0]
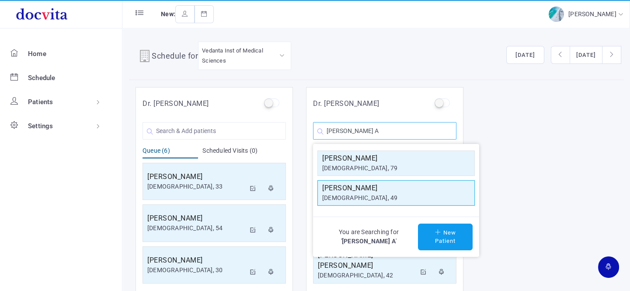
type input "Manubhai A"
click at [375, 194] on div "[DEMOGRAPHIC_DATA], 49" at bounding box center [396, 197] width 148 height 9
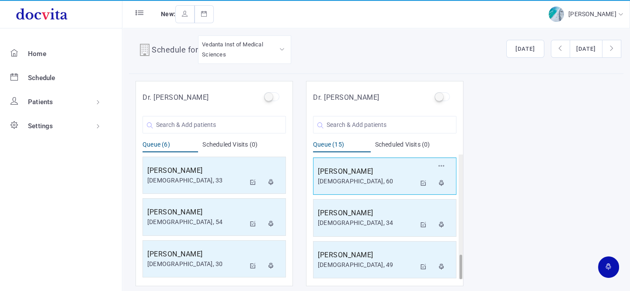
scroll to position [7, 0]
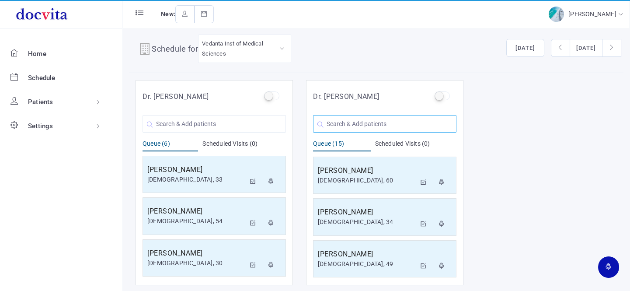
click at [339, 128] on input "text" at bounding box center [384, 123] width 143 height 17
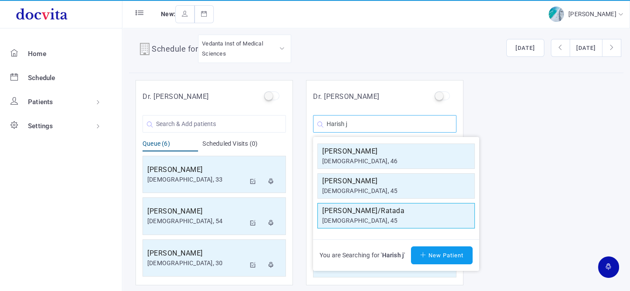
type input "Harish j"
click at [370, 225] on div "Harish J Chaudhary/Ratada male, 45" at bounding box center [395, 215] width 157 height 25
click at [370, 212] on h5 "Harish J Chaudhary/Ratada" at bounding box center [396, 210] width 148 height 10
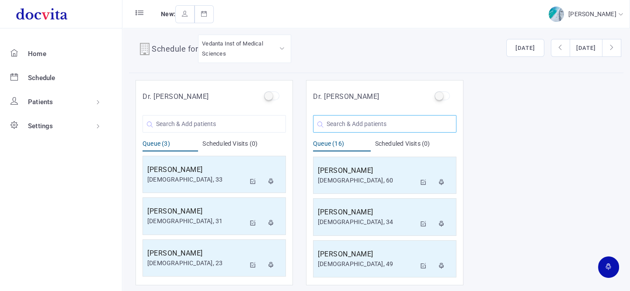
click at [375, 122] on input "text" at bounding box center [384, 123] width 143 height 17
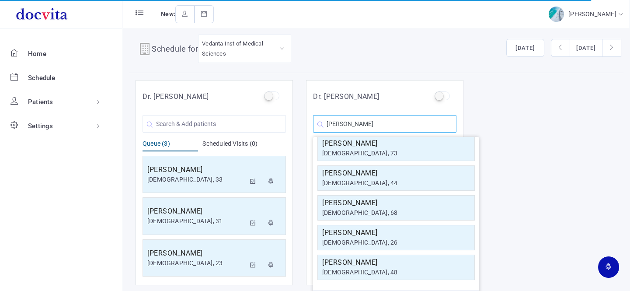
scroll to position [0, 0]
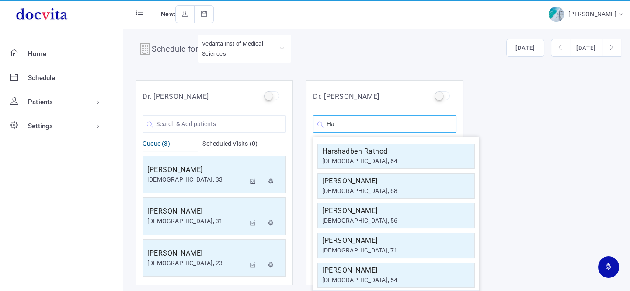
type input "H"
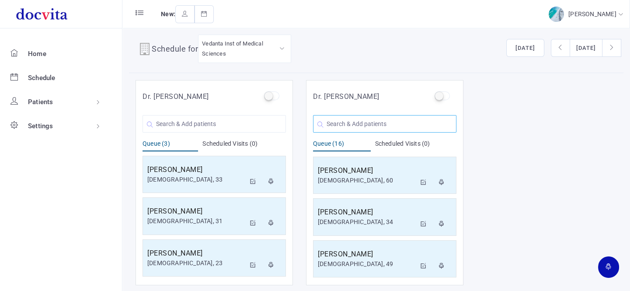
click at [354, 121] on input "text" at bounding box center [384, 123] width 143 height 17
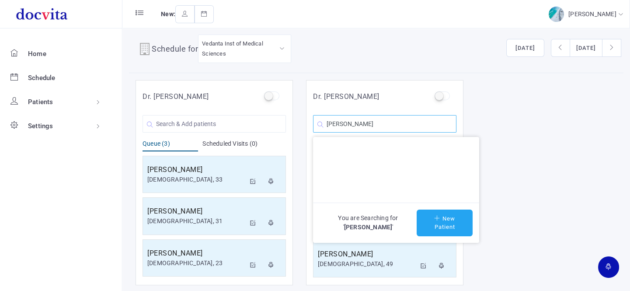
type input "Devjibhai Khuman"
click at [459, 232] on button "New Patient" at bounding box center [444, 222] width 56 height 27
type input "Devjibhai Khuman"
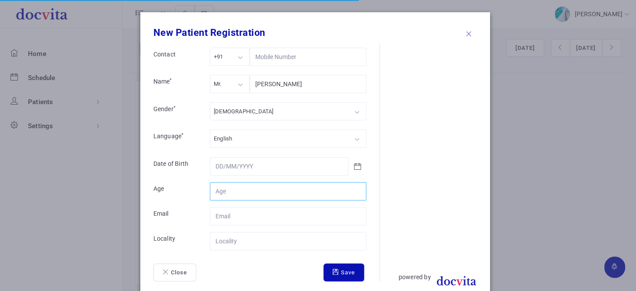
click at [256, 185] on input "Contact" at bounding box center [288, 191] width 156 height 18
type input "50"
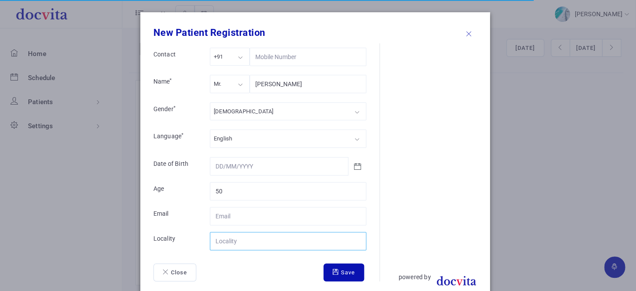
click at [250, 243] on input "Contact" at bounding box center [288, 241] width 156 height 18
type input "[GEOGRAPHIC_DATA]"
click at [341, 270] on button "Save" at bounding box center [343, 272] width 41 height 18
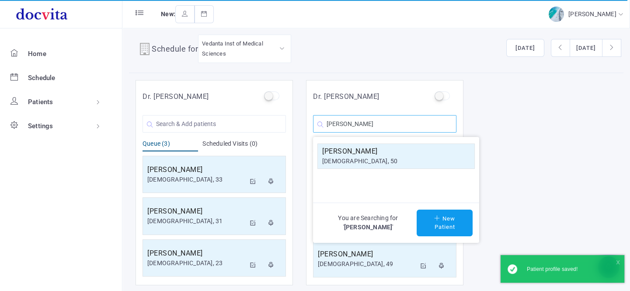
click at [401, 125] on input "Devjibhai Khuman" at bounding box center [384, 123] width 143 height 17
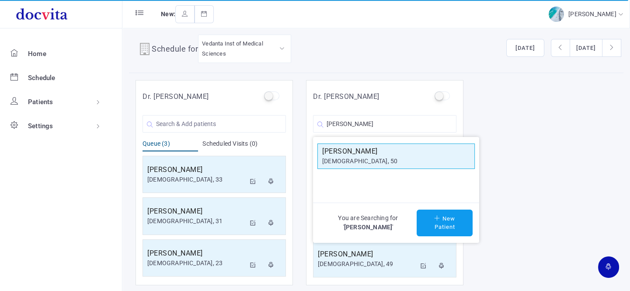
click at [381, 159] on div "[DEMOGRAPHIC_DATA], 50" at bounding box center [396, 160] width 148 height 9
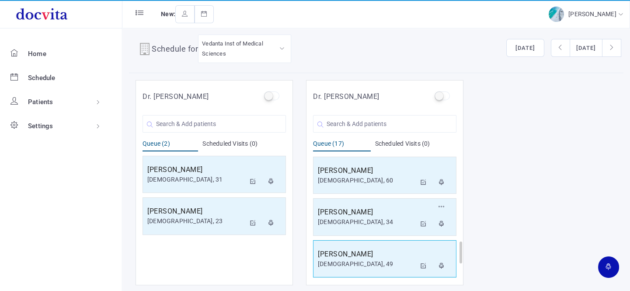
scroll to position [583, 0]
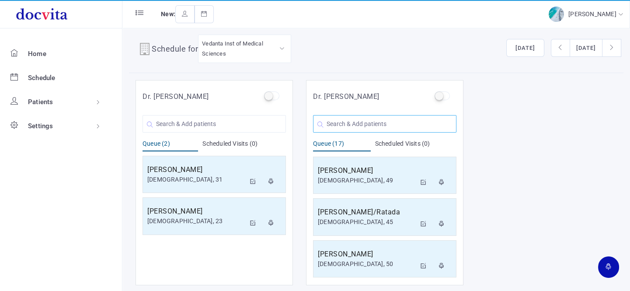
click at [376, 122] on input "text" at bounding box center [384, 123] width 143 height 17
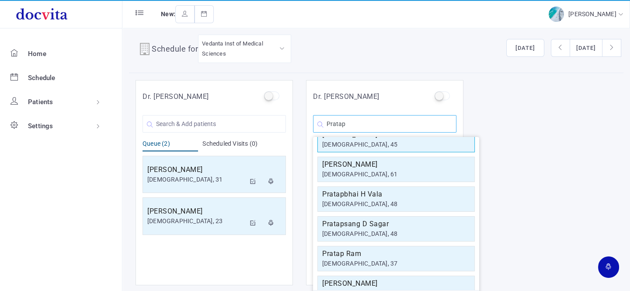
scroll to position [79, 0]
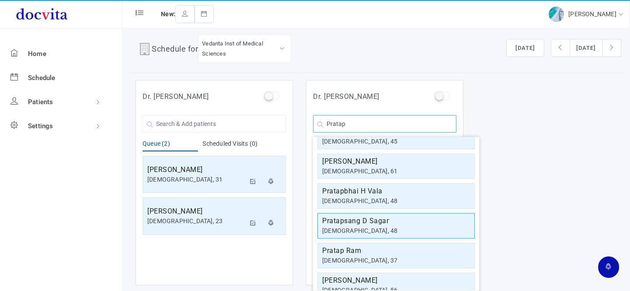
type input "Pratap"
click at [401, 219] on h5 "Pratapsang D Sagar" at bounding box center [396, 220] width 148 height 10
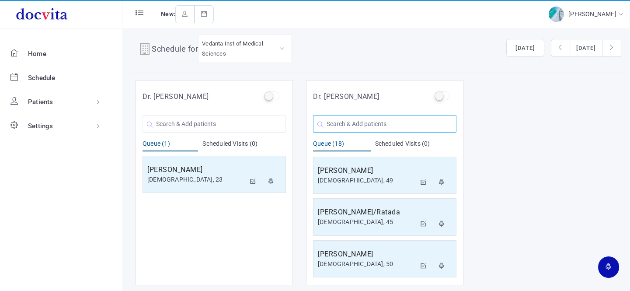
click at [376, 126] on input "text" at bounding box center [384, 123] width 143 height 17
click at [184, 120] on input "text" at bounding box center [213, 123] width 143 height 17
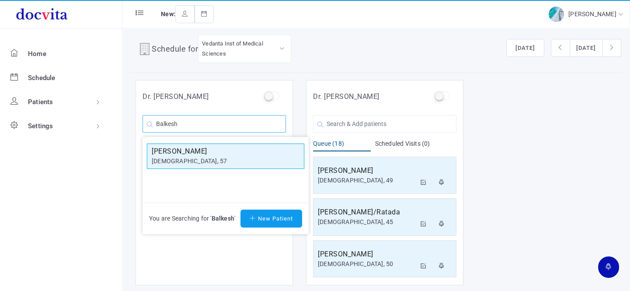
type input "Balkesh"
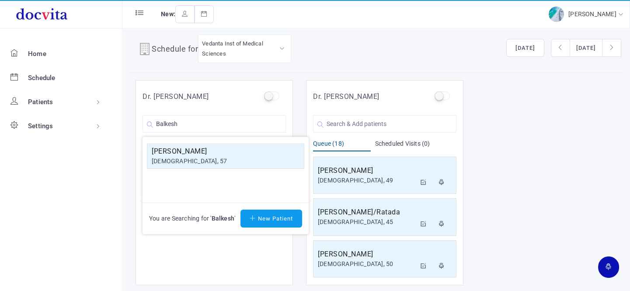
click at [192, 156] on div "[DEMOGRAPHIC_DATA], 57" at bounding box center [226, 160] width 148 height 9
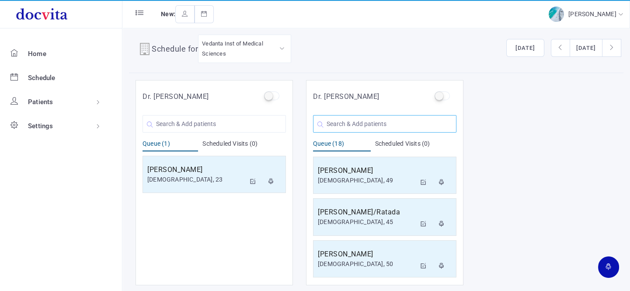
click at [369, 122] on input "text" at bounding box center [384, 123] width 143 height 17
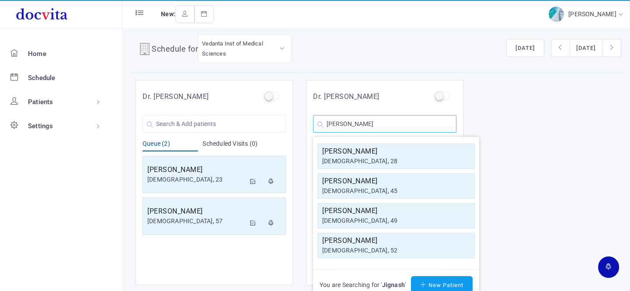
scroll to position [0, 0]
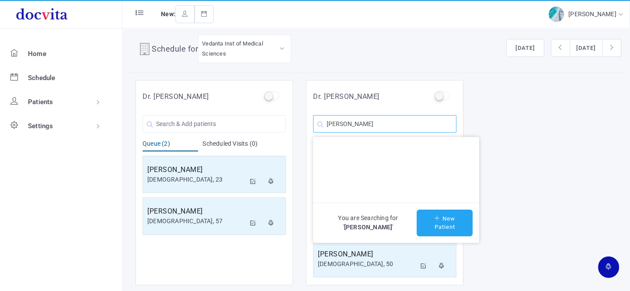
type input "Jignasha H Shah"
click at [434, 218] on icon at bounding box center [438, 218] width 8 height 6
type input "Jignasha H Shah"
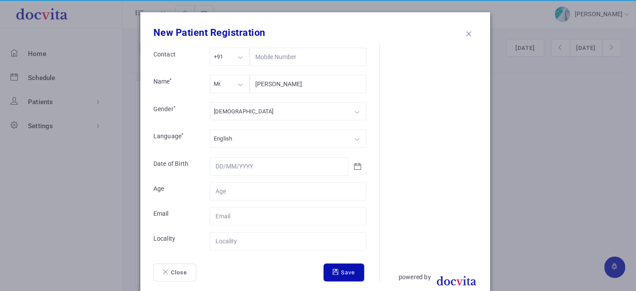
click at [239, 86] on div "Mr." at bounding box center [230, 84] width 40 height 18
click at [254, 113] on div "[DEMOGRAPHIC_DATA]" at bounding box center [288, 111] width 156 height 18
click at [242, 193] on input "Contact" at bounding box center [288, 191] width 156 height 18
type input "54"
click at [233, 239] on input "Contact" at bounding box center [288, 241] width 156 height 18
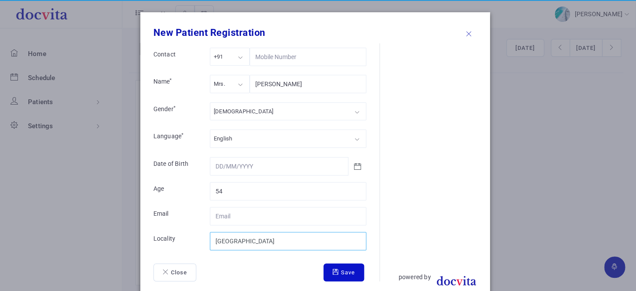
type input "[GEOGRAPHIC_DATA]"
click at [334, 269] on icon "submit" at bounding box center [336, 272] width 8 height 6
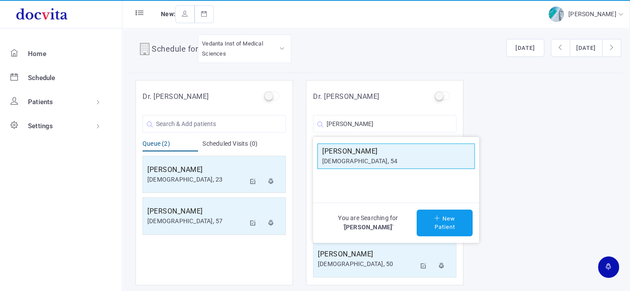
click at [381, 159] on div "[DEMOGRAPHIC_DATA], 54" at bounding box center [396, 160] width 148 height 9
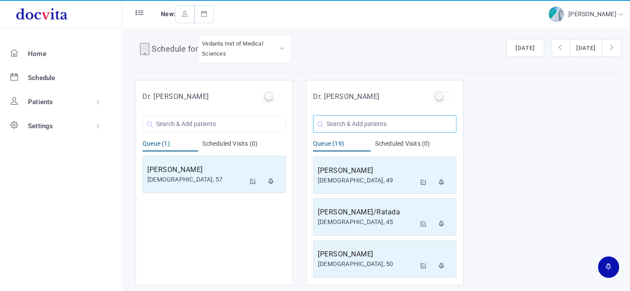
click at [349, 122] on input "text" at bounding box center [384, 123] width 143 height 17
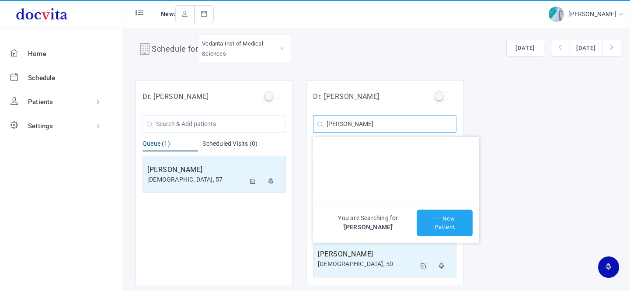
type input "Abhilasha Kathiriya"
click at [436, 222] on button "New Patient" at bounding box center [444, 222] width 56 height 27
type input "Abhilasha Kathiriya"
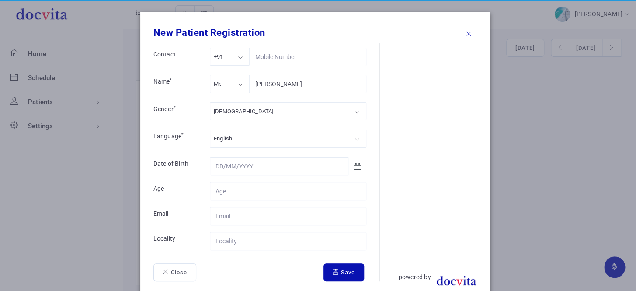
click at [227, 79] on div "Mr." at bounding box center [230, 84] width 40 height 18
click at [240, 109] on div "[DEMOGRAPHIC_DATA]" at bounding box center [288, 111] width 156 height 18
click at [247, 190] on input "Contact" at bounding box center [288, 191] width 156 height 18
type input "28"
click at [229, 240] on input "Contact" at bounding box center [288, 241] width 156 height 18
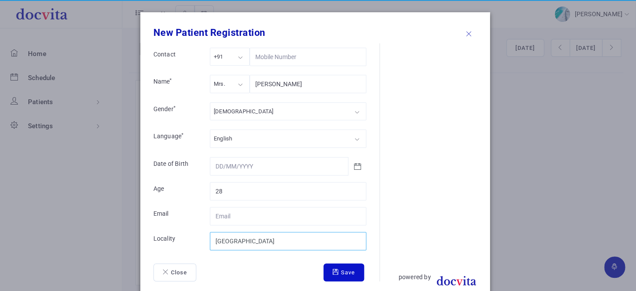
type input "[GEOGRAPHIC_DATA]"
click at [335, 272] on icon "submit" at bounding box center [336, 272] width 8 height 6
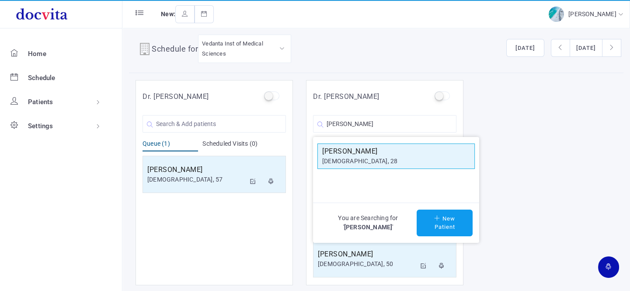
click at [406, 155] on h5 "Abhilasha Kathiriya" at bounding box center [396, 151] width 148 height 10
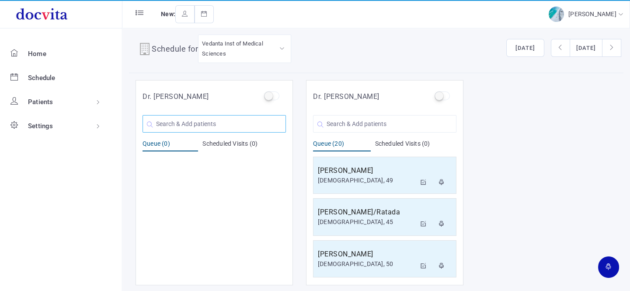
click at [183, 123] on input "text" at bounding box center [213, 123] width 143 height 17
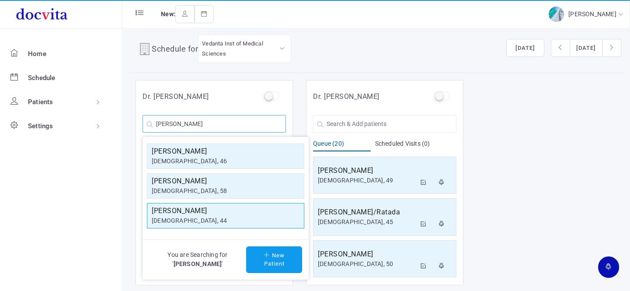
type input "yamini"
click at [200, 216] on div "[DEMOGRAPHIC_DATA], 44" at bounding box center [226, 220] width 148 height 9
